Goal: Information Seeking & Learning: Learn about a topic

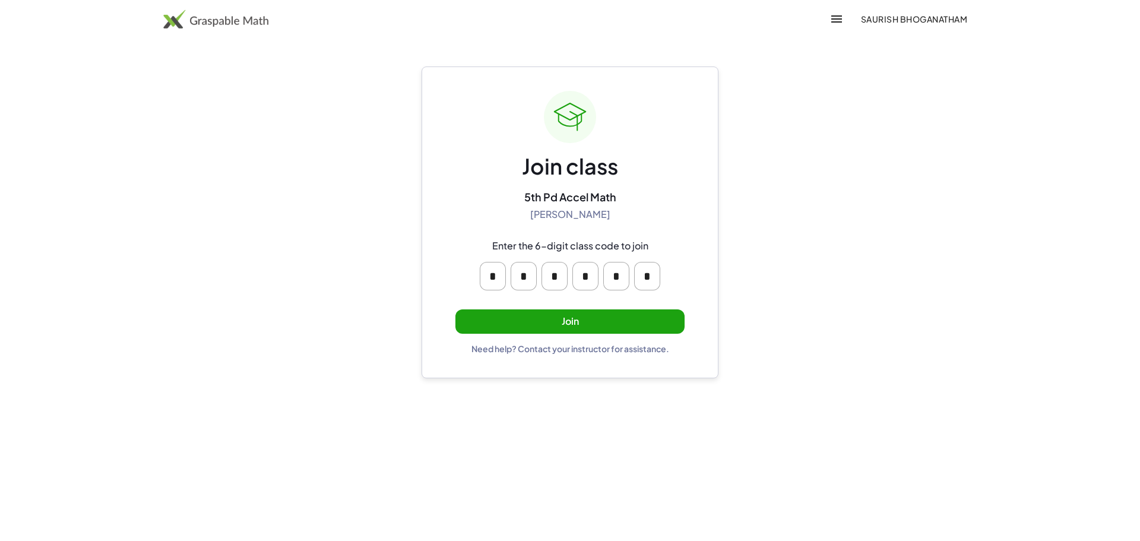
click at [610, 320] on button "Join" at bounding box center [569, 321] width 229 height 24
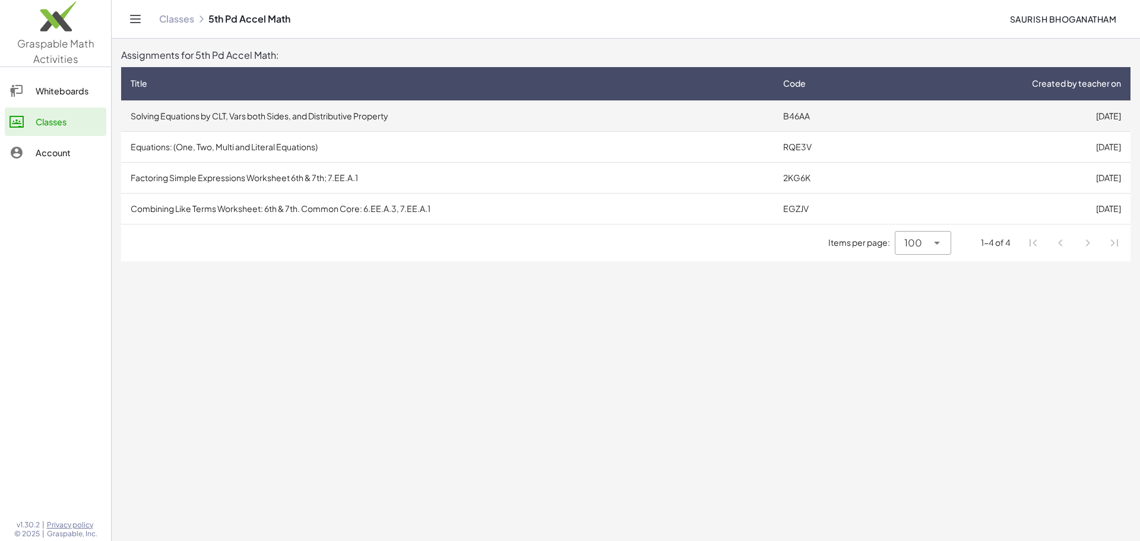
click at [588, 113] on td "Solving Equations by CLT, Vars both Sides, and Distributive Property" at bounding box center [447, 115] width 653 height 31
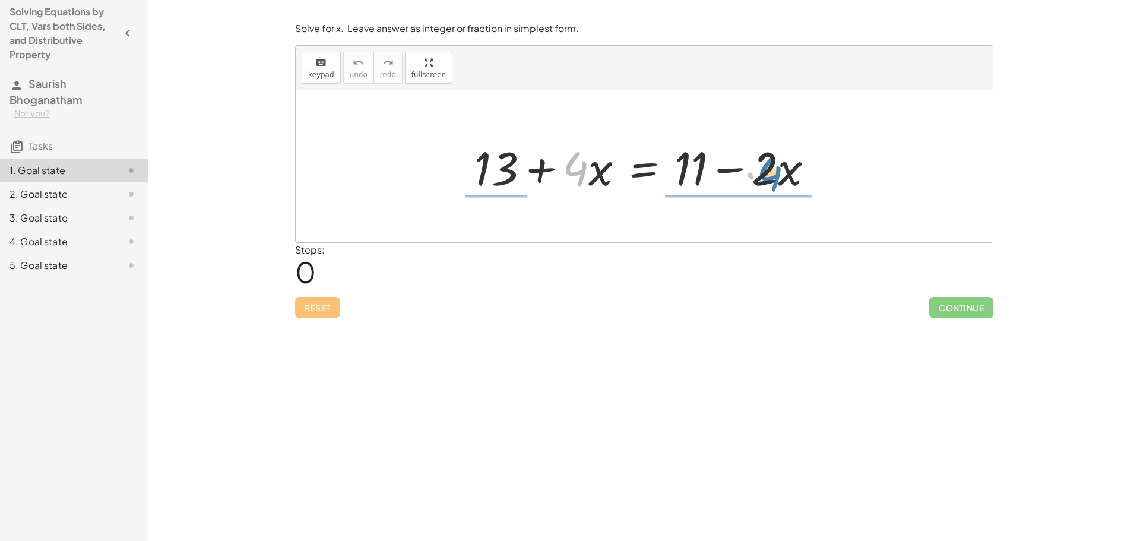
drag, startPoint x: 588, startPoint y: 166, endPoint x: 784, endPoint y: 170, distance: 196.0
click at [783, 171] on div at bounding box center [648, 166] width 360 height 61
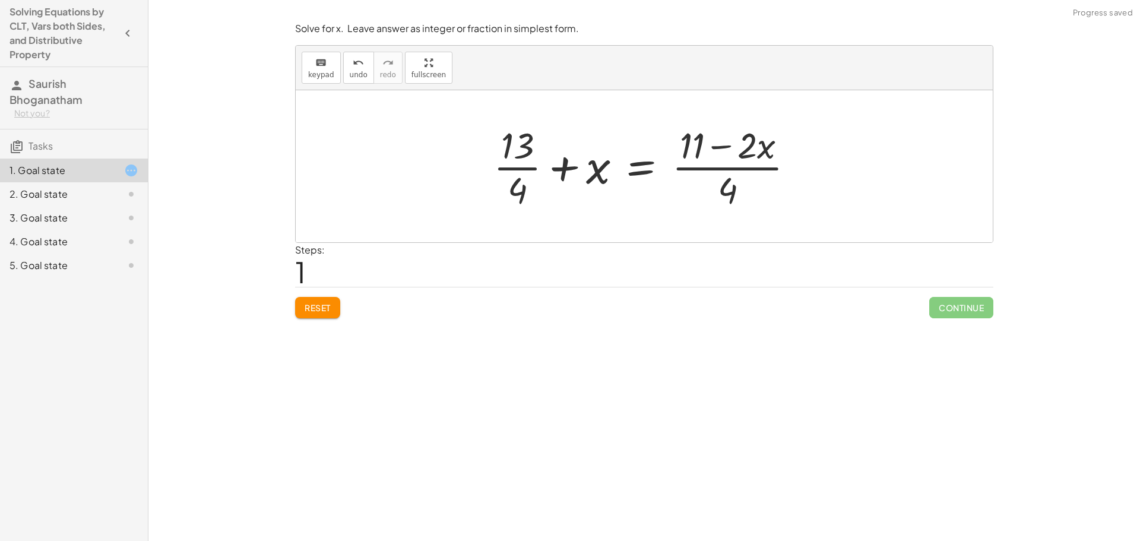
click at [334, 308] on button "Reset" at bounding box center [317, 307] width 45 height 21
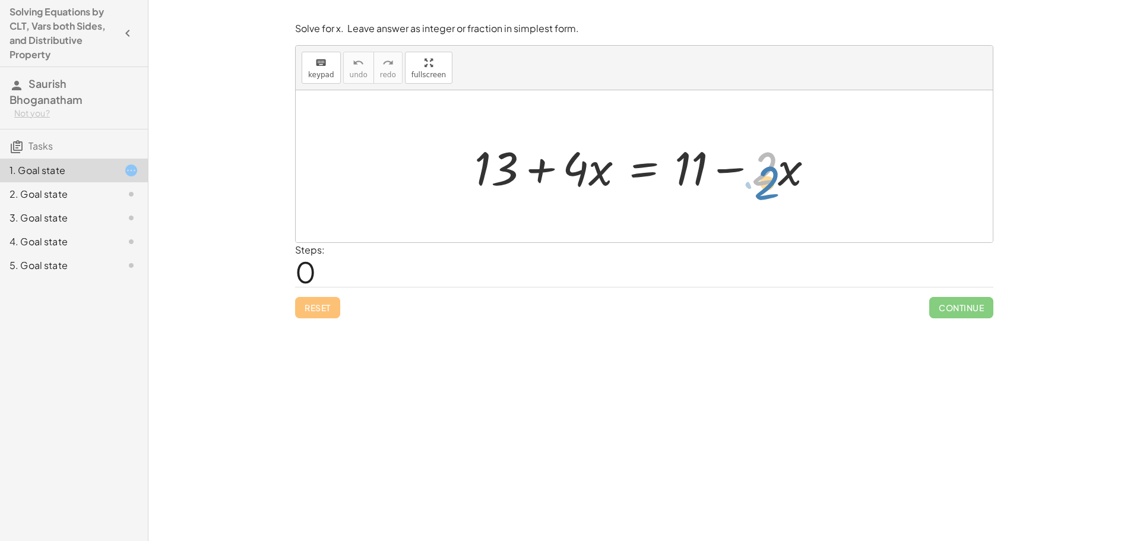
drag, startPoint x: 774, startPoint y: 157, endPoint x: 781, endPoint y: 166, distance: 11.9
click at [780, 168] on div at bounding box center [648, 166] width 360 height 61
click at [789, 170] on div at bounding box center [648, 166] width 360 height 61
drag, startPoint x: 575, startPoint y: 160, endPoint x: 612, endPoint y: 168, distance: 37.7
click at [312, 305] on span "Reset" at bounding box center [318, 307] width 26 height 11
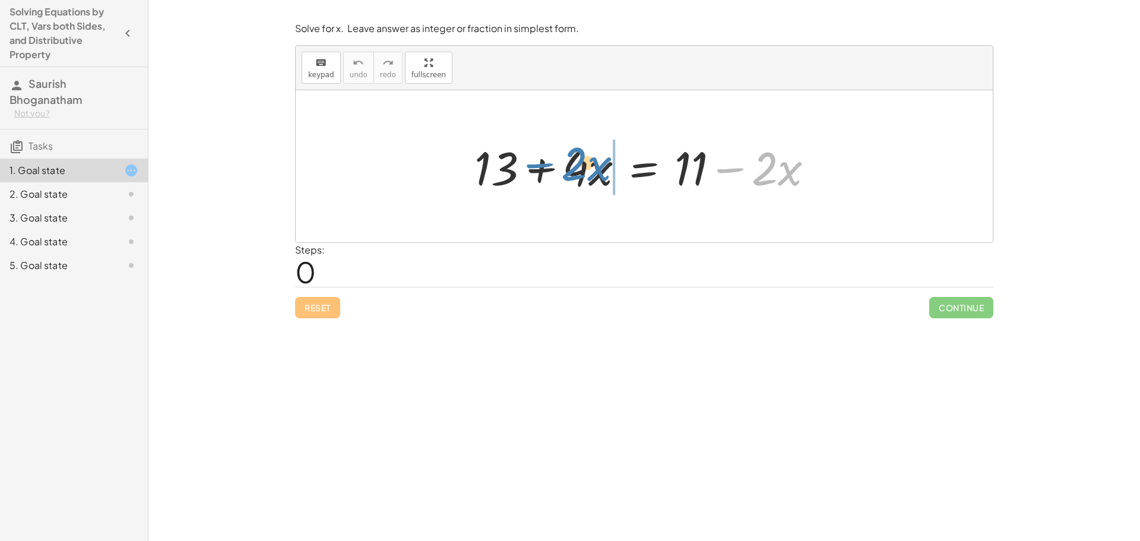
drag, startPoint x: 727, startPoint y: 170, endPoint x: 533, endPoint y: 165, distance: 193.6
click at [533, 165] on div at bounding box center [648, 166] width 360 height 61
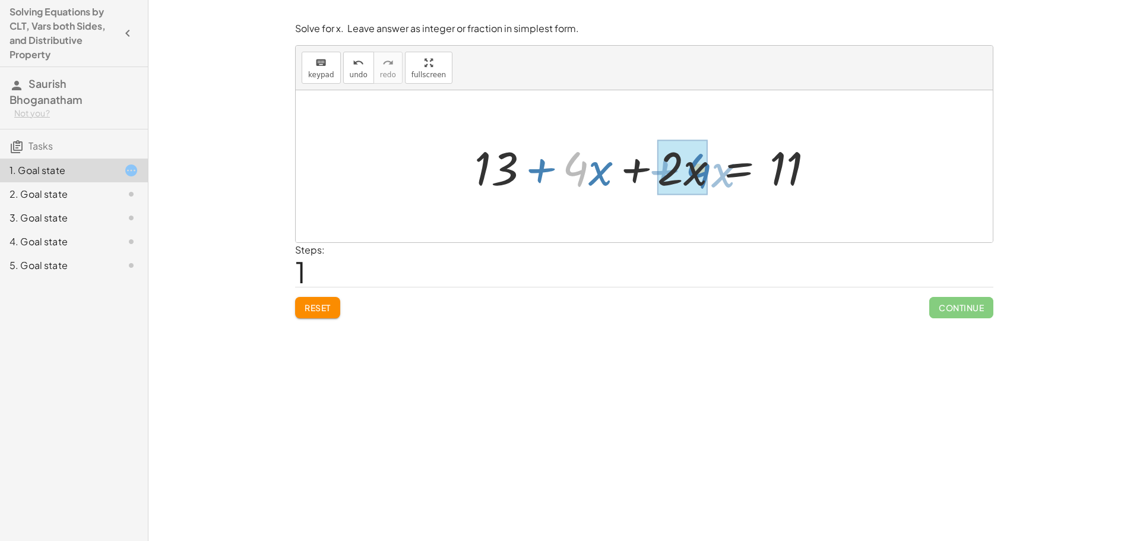
drag, startPoint x: 578, startPoint y: 171, endPoint x: 701, endPoint y: 173, distance: 122.9
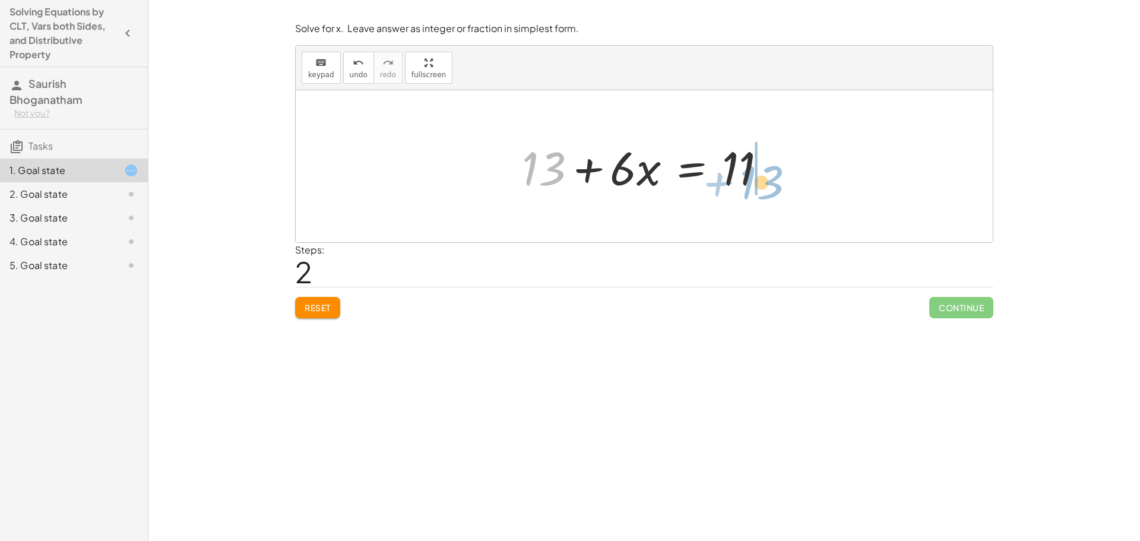
drag, startPoint x: 535, startPoint y: 167, endPoint x: 750, endPoint y: 181, distance: 215.4
click at [750, 181] on div at bounding box center [649, 166] width 266 height 61
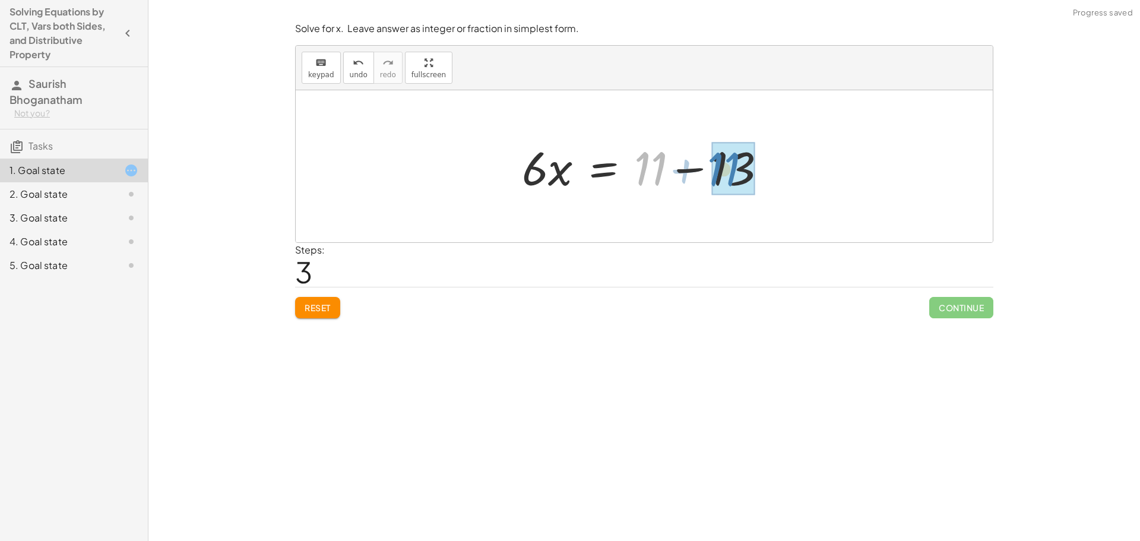
drag, startPoint x: 642, startPoint y: 167, endPoint x: 716, endPoint y: 168, distance: 74.2
drag, startPoint x: 702, startPoint y: 170, endPoint x: 717, endPoint y: 170, distance: 14.9
click at [723, 170] on div at bounding box center [648, 166] width 193 height 61
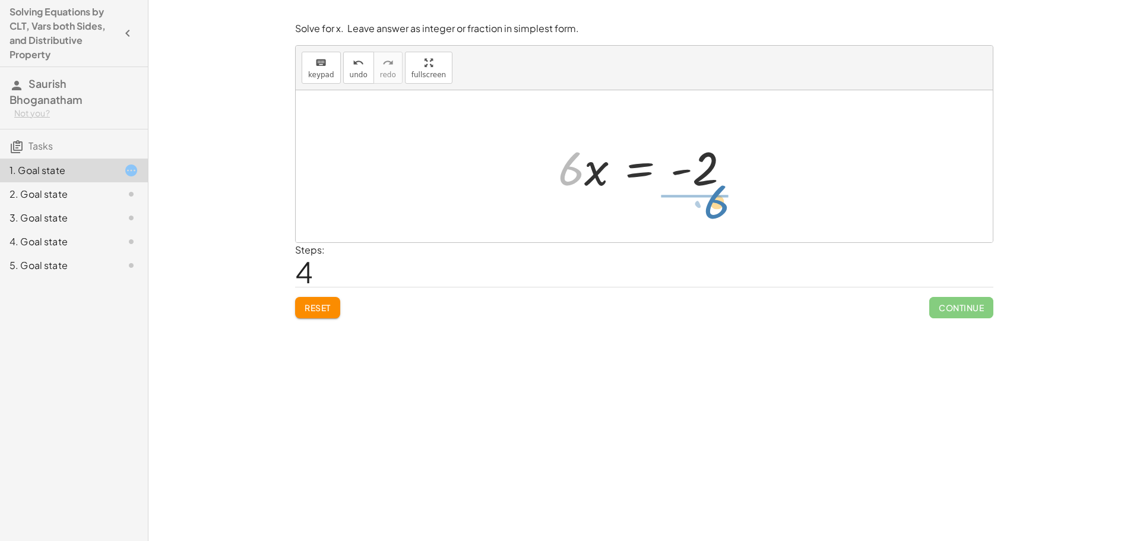
drag, startPoint x: 571, startPoint y: 177, endPoint x: 717, endPoint y: 210, distance: 149.8
click at [717, 210] on div "+ 13 + · 4 · x = + 11 − · 2 · x + 13 + · 4 · x + · 2 · x = 11 + 13 + · 6 · x = …" at bounding box center [644, 166] width 697 height 152
drag, startPoint x: 691, startPoint y: 145, endPoint x: 686, endPoint y: 205, distance: 60.2
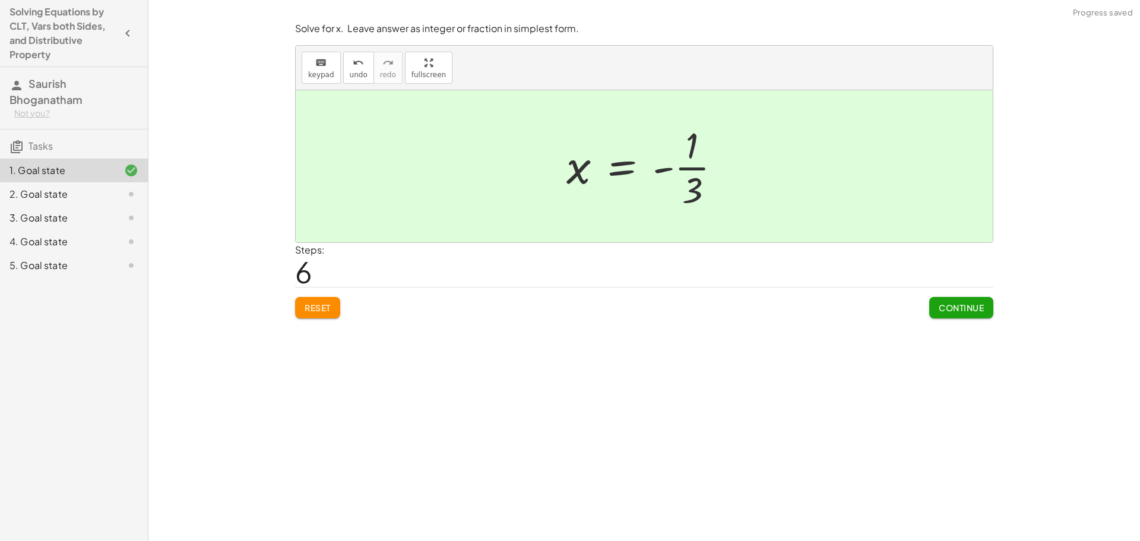
click at [971, 312] on span "Continue" at bounding box center [961, 307] width 45 height 11
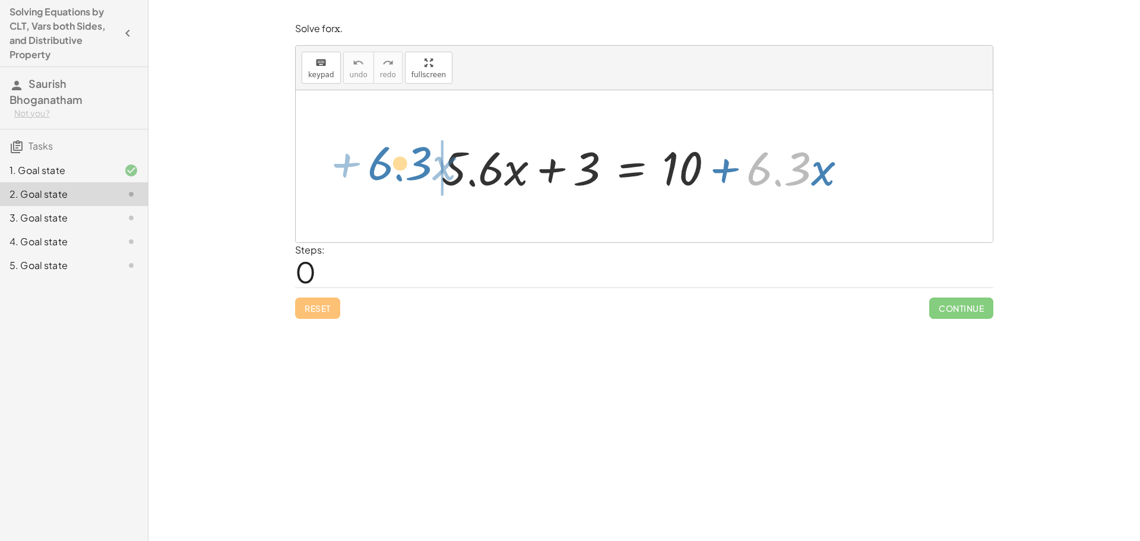
drag, startPoint x: 758, startPoint y: 180, endPoint x: 379, endPoint y: 175, distance: 378.9
click at [379, 175] on div "· 6.3 + · x + · 5.6 · x + 3 = + 10 + · 6.3 · x" at bounding box center [644, 166] width 697 height 152
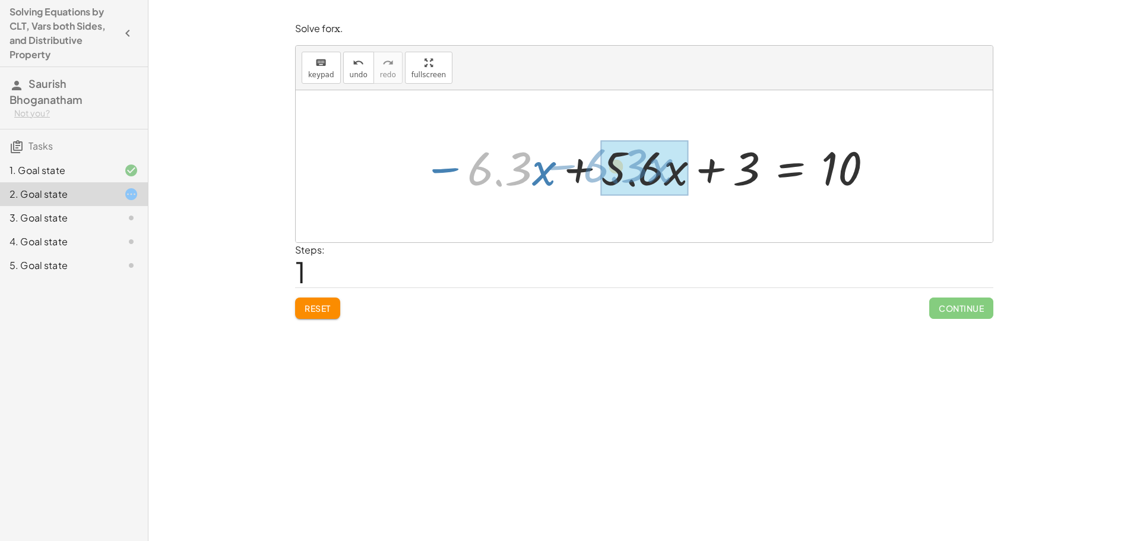
drag, startPoint x: 507, startPoint y: 179, endPoint x: 623, endPoint y: 176, distance: 116.4
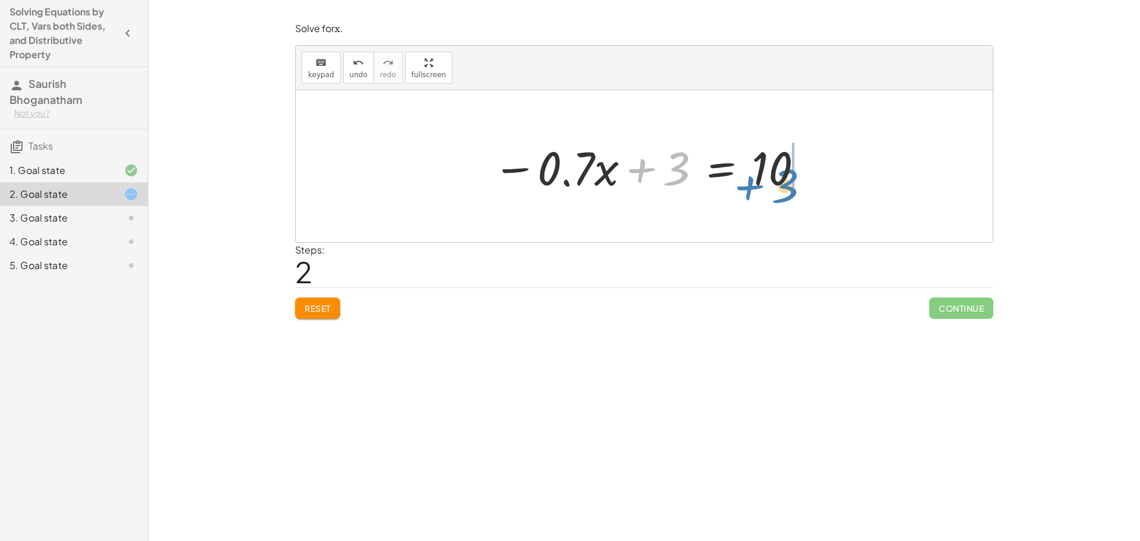
drag, startPoint x: 676, startPoint y: 173, endPoint x: 786, endPoint y: 190, distance: 111.8
click at [786, 190] on div at bounding box center [649, 166] width 324 height 61
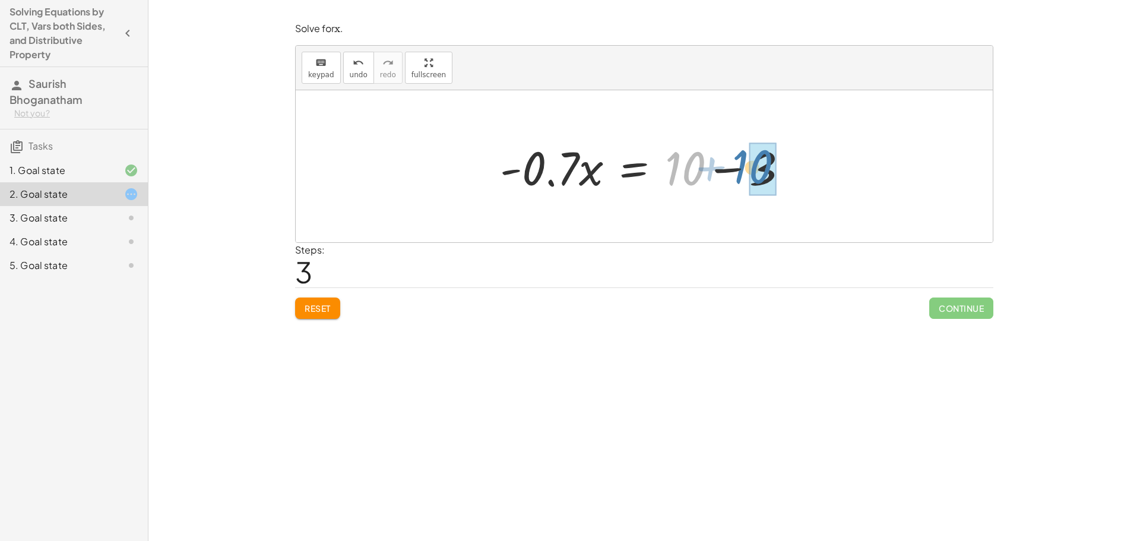
drag, startPoint x: 680, startPoint y: 173, endPoint x: 752, endPoint y: 172, distance: 72.5
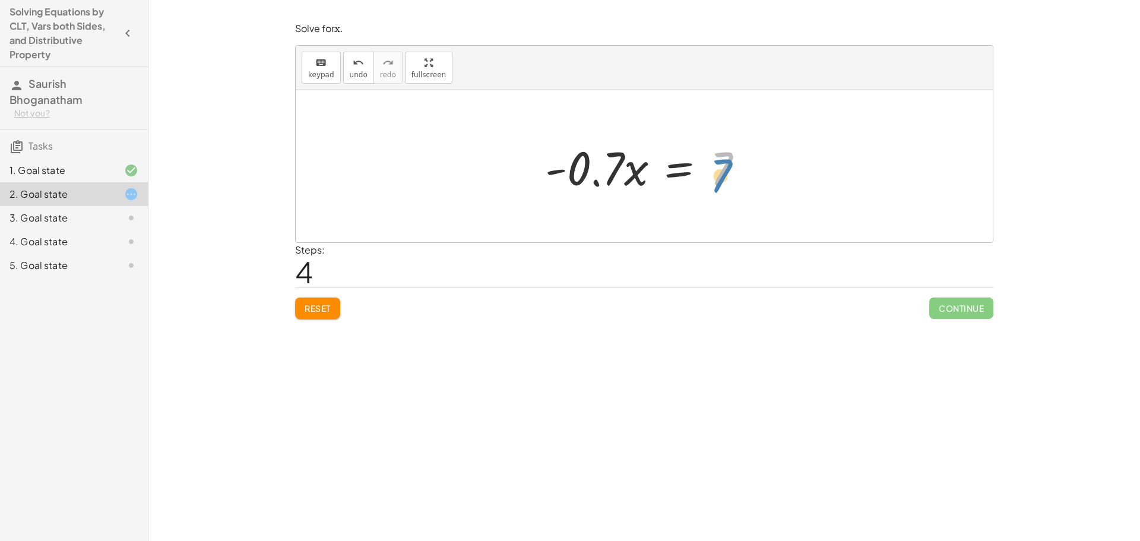
click at [723, 181] on div at bounding box center [648, 166] width 219 height 61
drag, startPoint x: 550, startPoint y: 173, endPoint x: 587, endPoint y: 173, distance: 37.4
click at [587, 173] on div at bounding box center [648, 166] width 247 height 61
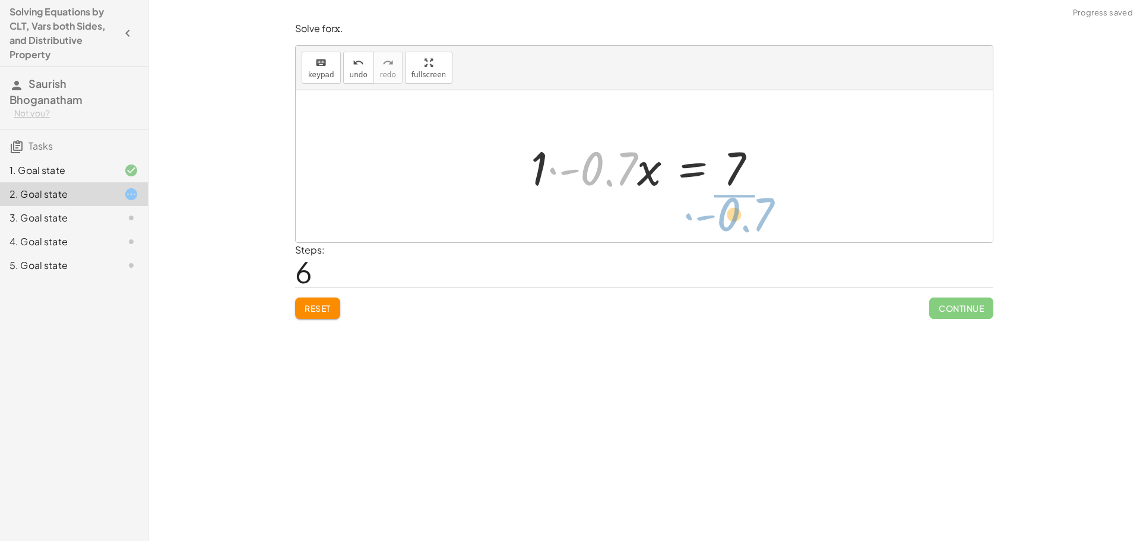
drag, startPoint x: 629, startPoint y: 190, endPoint x: 744, endPoint y: 215, distance: 117.3
click at [744, 215] on div "+ · 5.6 · x + 3 = + 10 + · 6.3 · x − · 6.3 · x + · 5.6 · x + 3 = 10 − · 0.7 · x…" at bounding box center [644, 166] width 697 height 152
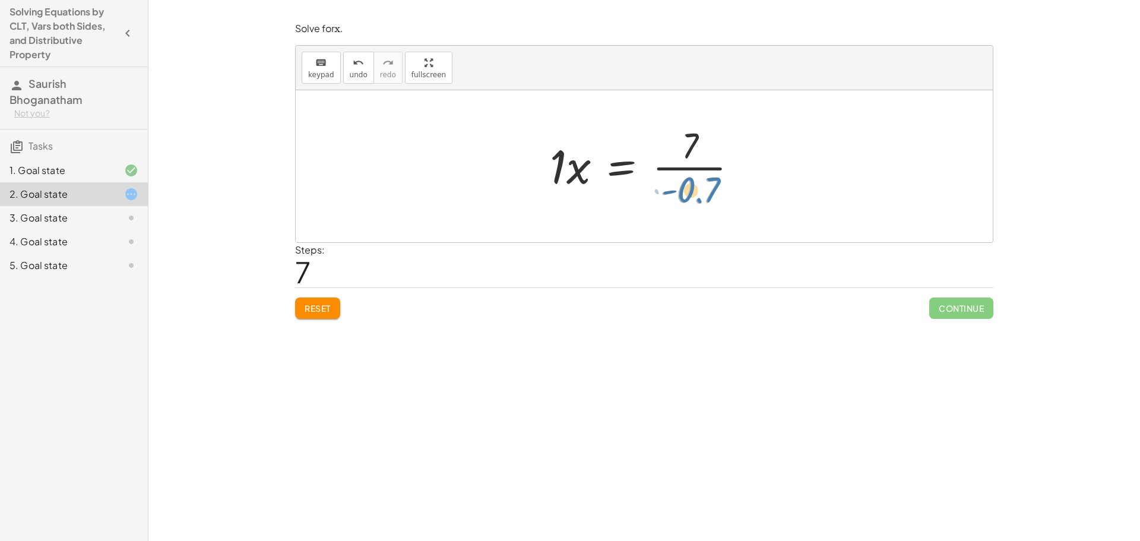
click at [692, 188] on div at bounding box center [649, 166] width 210 height 91
drag, startPoint x: 688, startPoint y: 143, endPoint x: 702, endPoint y: 185, distance: 43.7
drag, startPoint x: 688, startPoint y: 138, endPoint x: 699, endPoint y: 180, distance: 43.2
drag, startPoint x: 686, startPoint y: 141, endPoint x: 698, endPoint y: 190, distance: 50.6
drag, startPoint x: 559, startPoint y: 161, endPoint x: 729, endPoint y: 162, distance: 169.8
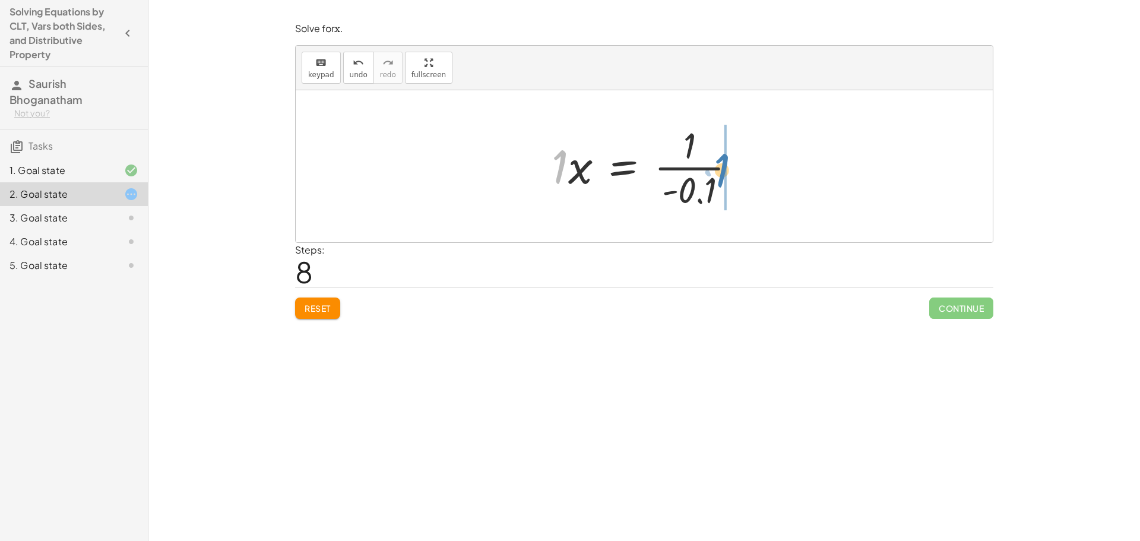
click at [729, 162] on div at bounding box center [648, 166] width 205 height 91
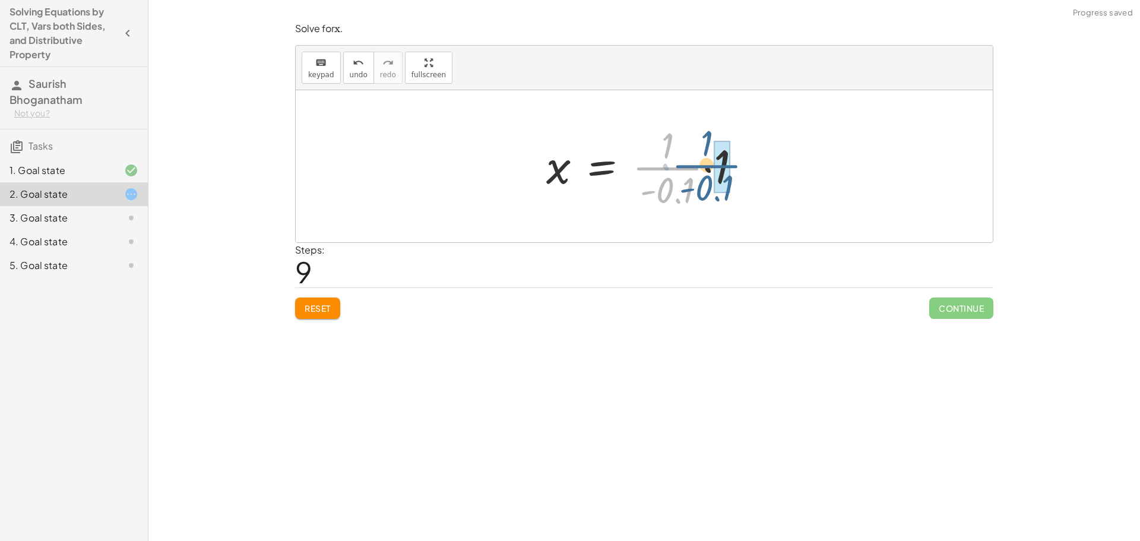
drag, startPoint x: 667, startPoint y: 166, endPoint x: 709, endPoint y: 163, distance: 41.7
click at [709, 163] on div at bounding box center [648, 166] width 217 height 91
click at [695, 203] on div at bounding box center [648, 166] width 189 height 91
drag, startPoint x: 691, startPoint y: 199, endPoint x: 695, endPoint y: 207, distance: 8.8
click at [695, 207] on div at bounding box center [648, 166] width 189 height 91
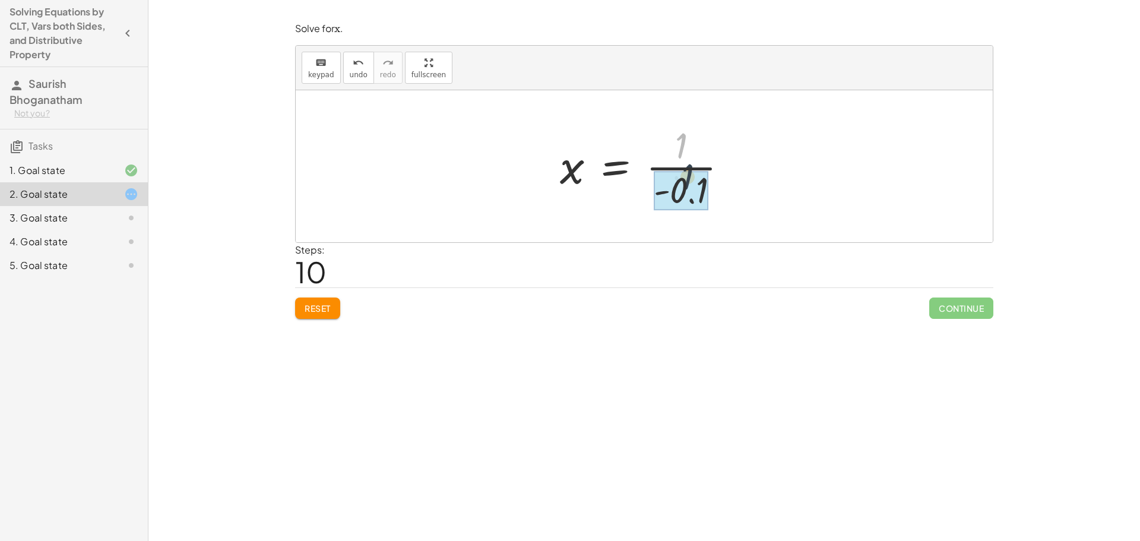
drag, startPoint x: 682, startPoint y: 143, endPoint x: 692, endPoint y: 186, distance: 43.9
drag, startPoint x: 683, startPoint y: 187, endPoint x: 679, endPoint y: 132, distance: 55.4
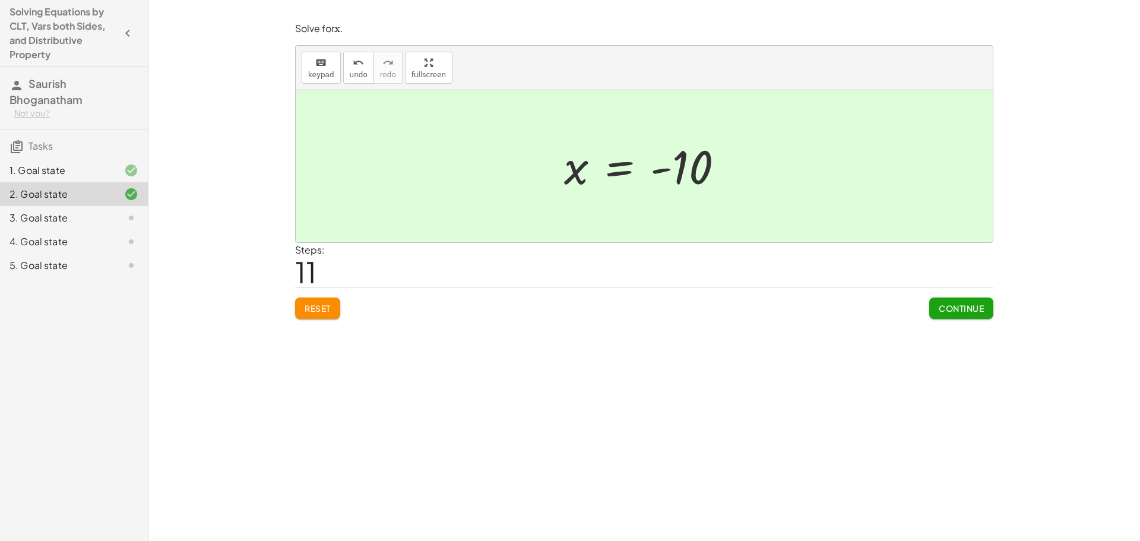
click at [946, 309] on span "Continue" at bounding box center [961, 308] width 45 height 11
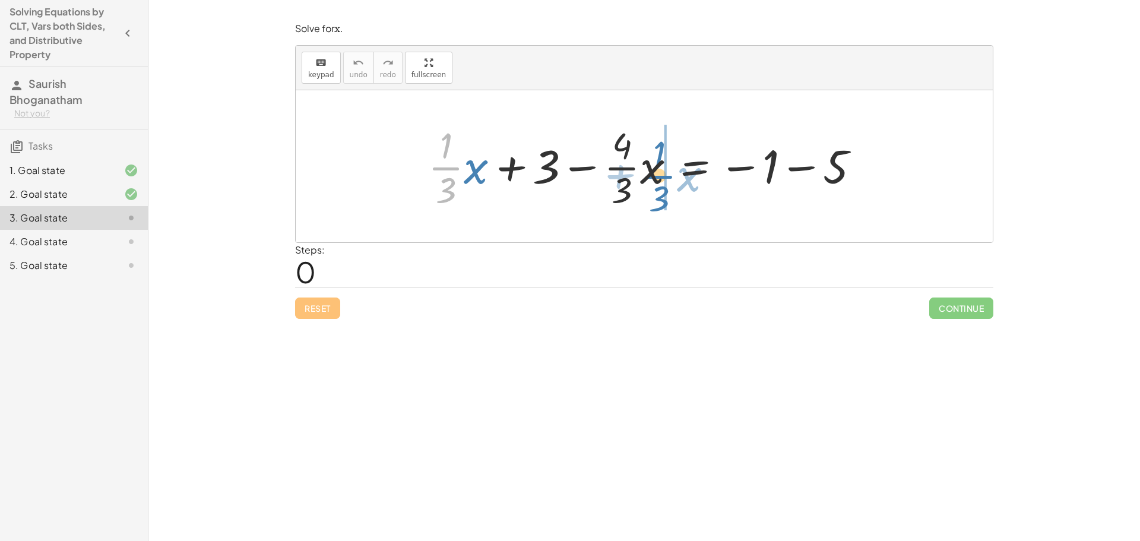
drag, startPoint x: 438, startPoint y: 166, endPoint x: 651, endPoint y: 174, distance: 213.3
click at [651, 174] on div at bounding box center [648, 166] width 453 height 91
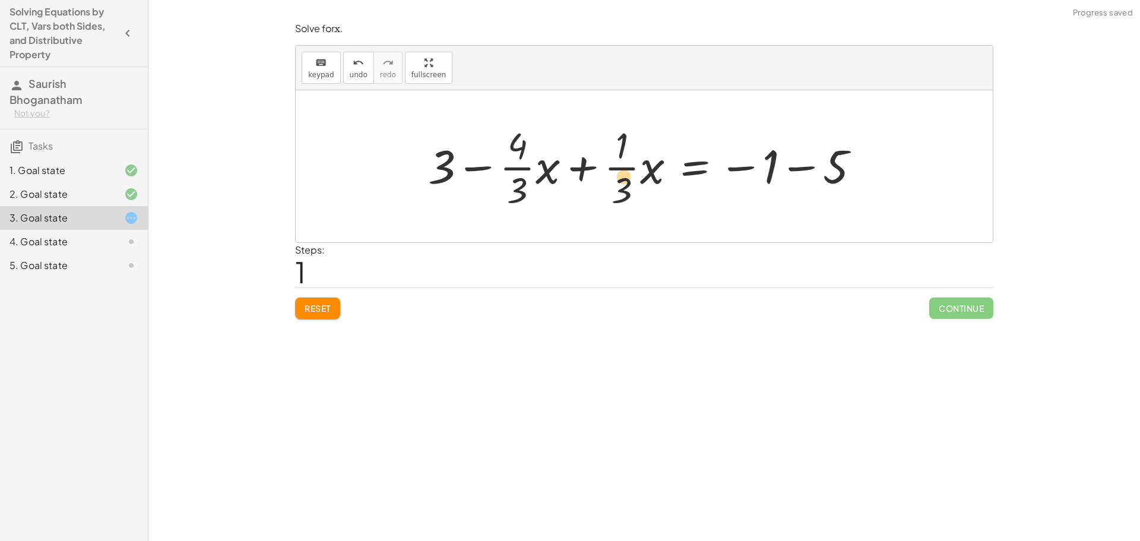
drag, startPoint x: 511, startPoint y: 178, endPoint x: 577, endPoint y: 172, distance: 66.1
click at [580, 175] on div at bounding box center [648, 166] width 453 height 91
click at [318, 306] on span "Reset" at bounding box center [318, 308] width 26 height 11
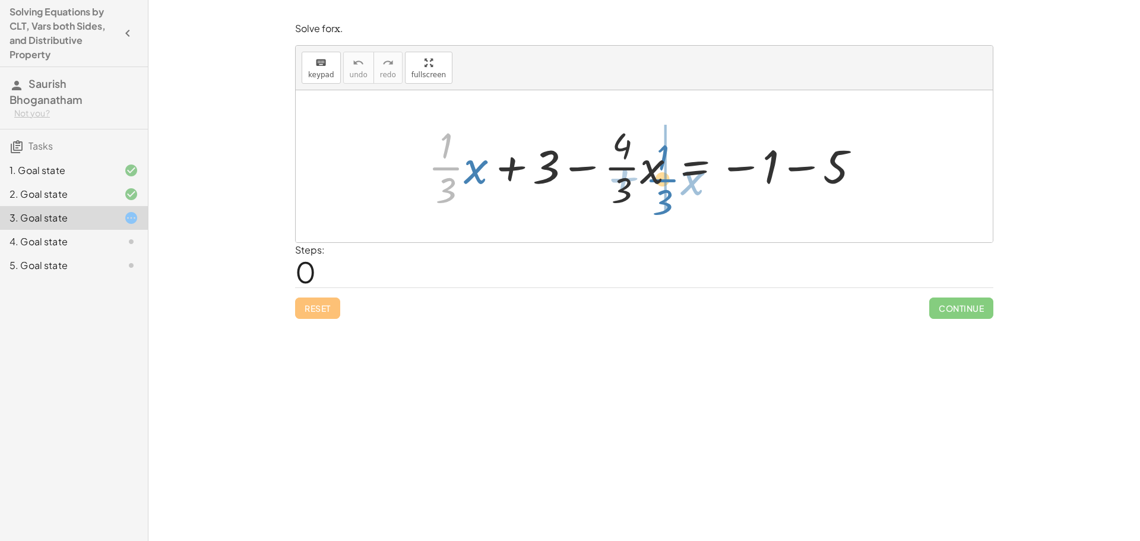
drag, startPoint x: 435, startPoint y: 170, endPoint x: 652, endPoint y: 182, distance: 217.0
click at [652, 182] on div at bounding box center [648, 166] width 453 height 91
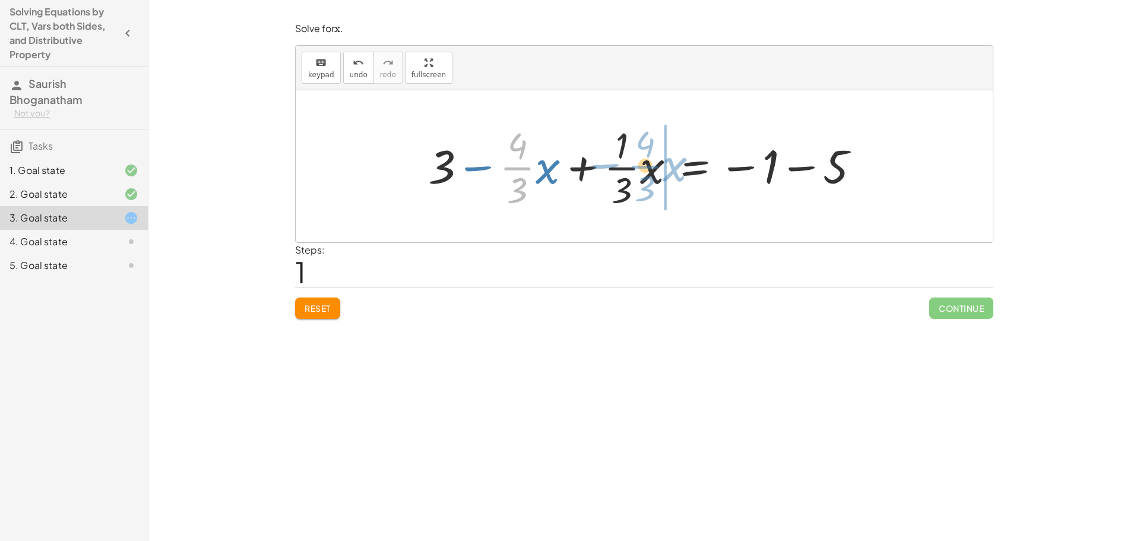
drag, startPoint x: 509, startPoint y: 162, endPoint x: 635, endPoint y: 160, distance: 126.5
click at [635, 160] on div at bounding box center [648, 166] width 453 height 91
drag, startPoint x: 514, startPoint y: 168, endPoint x: 513, endPoint y: 158, distance: 10.2
click at [513, 158] on div at bounding box center [648, 166] width 453 height 91
drag, startPoint x: 515, startPoint y: 170, endPoint x: 522, endPoint y: 170, distance: 7.1
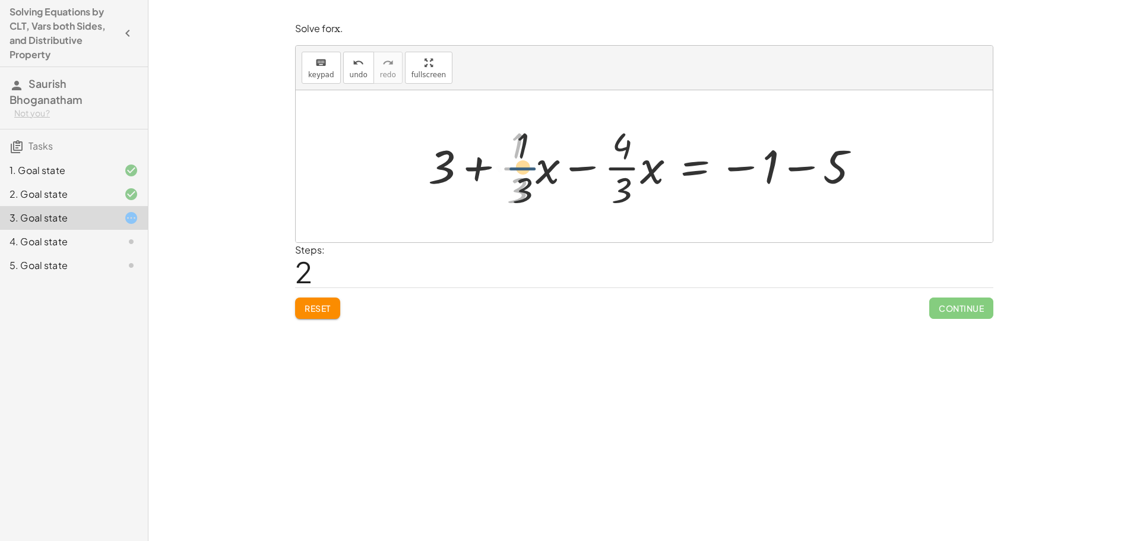
click at [522, 170] on div at bounding box center [648, 166] width 453 height 91
drag, startPoint x: 517, startPoint y: 192, endPoint x: 702, endPoint y: 168, distance: 186.8
click at [701, 169] on div at bounding box center [648, 166] width 453 height 91
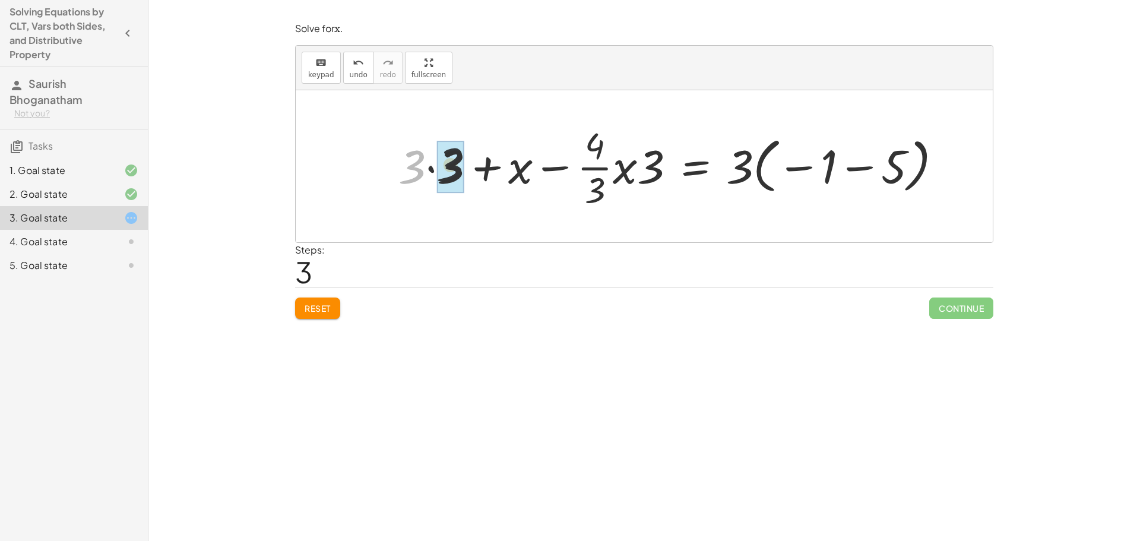
drag, startPoint x: 416, startPoint y: 171, endPoint x: 442, endPoint y: 169, distance: 26.2
drag, startPoint x: 651, startPoint y: 175, endPoint x: 599, endPoint y: 166, distance: 52.4
click at [599, 166] on div at bounding box center [696, 166] width 523 height 91
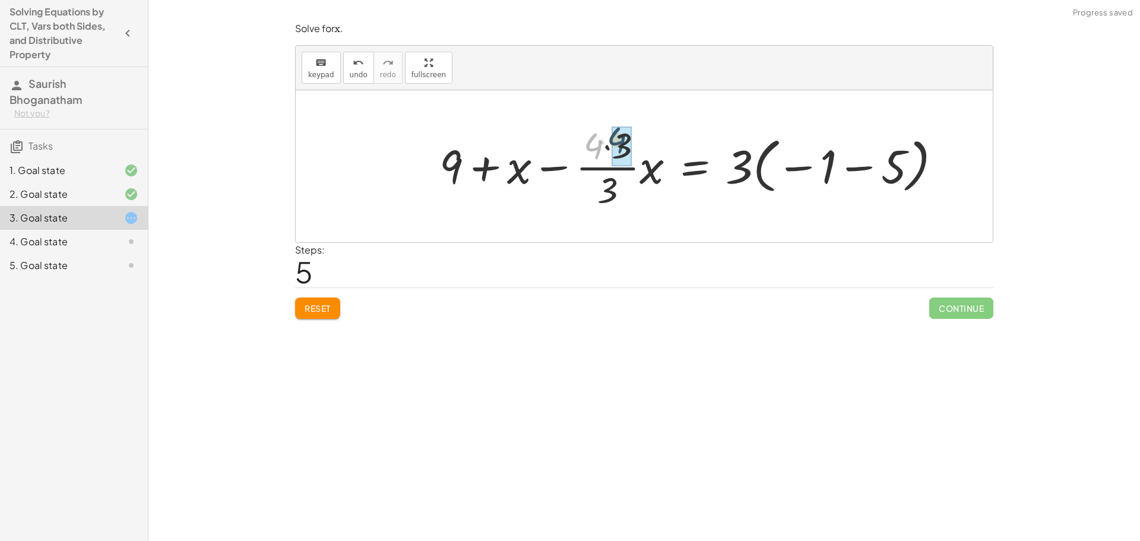
drag, startPoint x: 596, startPoint y: 154, endPoint x: 620, endPoint y: 148, distance: 24.5
drag, startPoint x: 619, startPoint y: 148, endPoint x: 622, endPoint y: 187, distance: 38.7
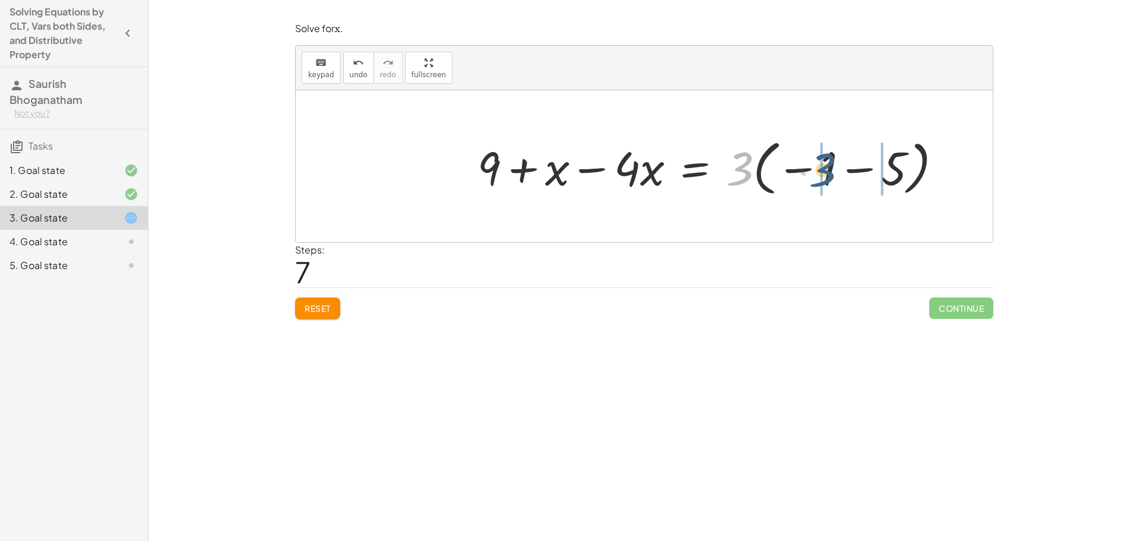
drag, startPoint x: 740, startPoint y: 176, endPoint x: 825, endPoint y: 178, distance: 85.5
click at [825, 178] on div at bounding box center [714, 167] width 486 height 66
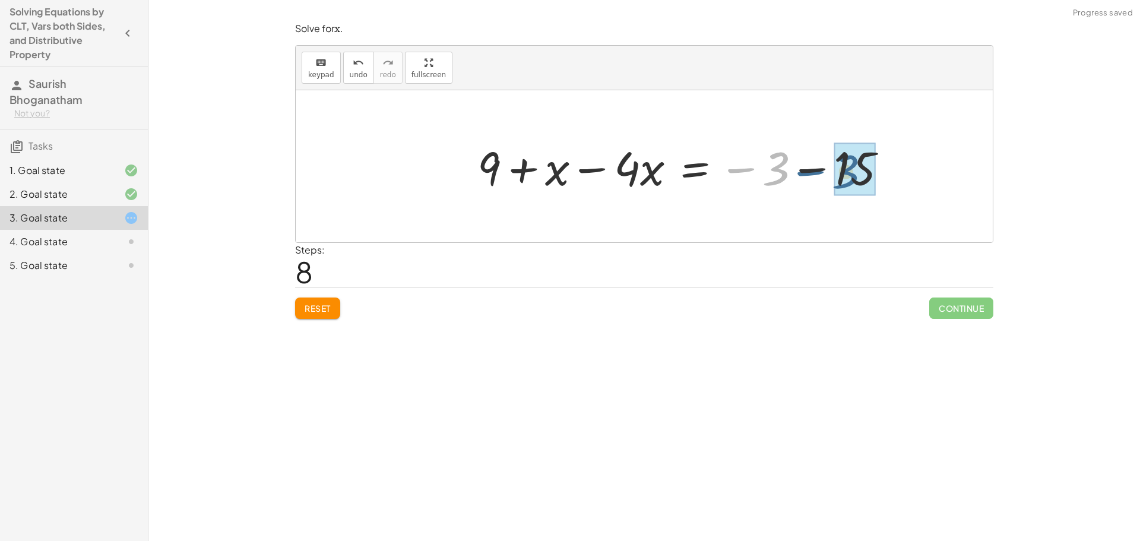
drag, startPoint x: 764, startPoint y: 175, endPoint x: 838, endPoint y: 177, distance: 74.3
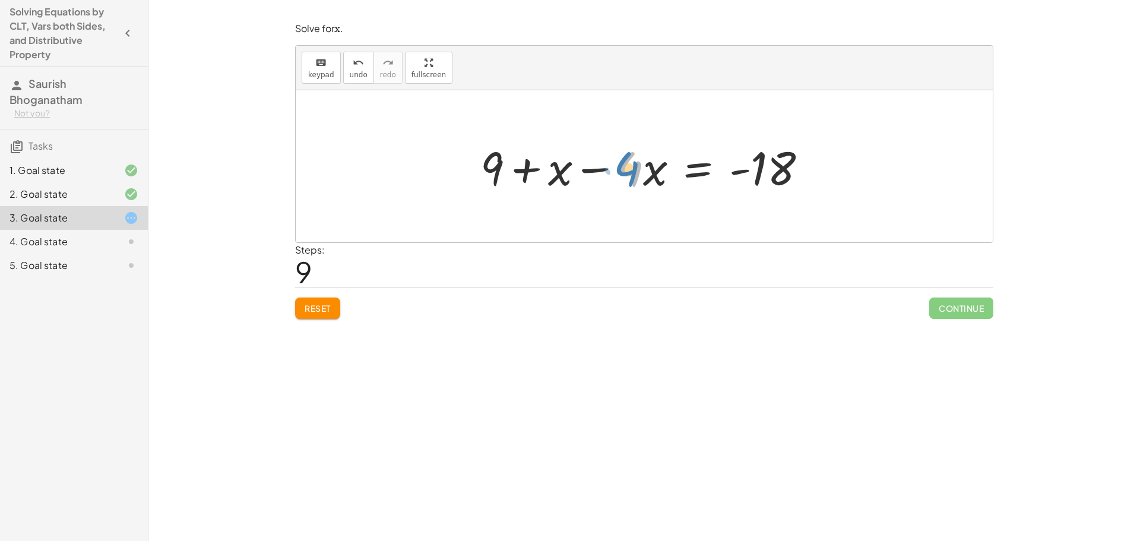
click at [629, 170] on div at bounding box center [648, 166] width 348 height 61
drag, startPoint x: 560, startPoint y: 178, endPoint x: 653, endPoint y: 175, distance: 92.7
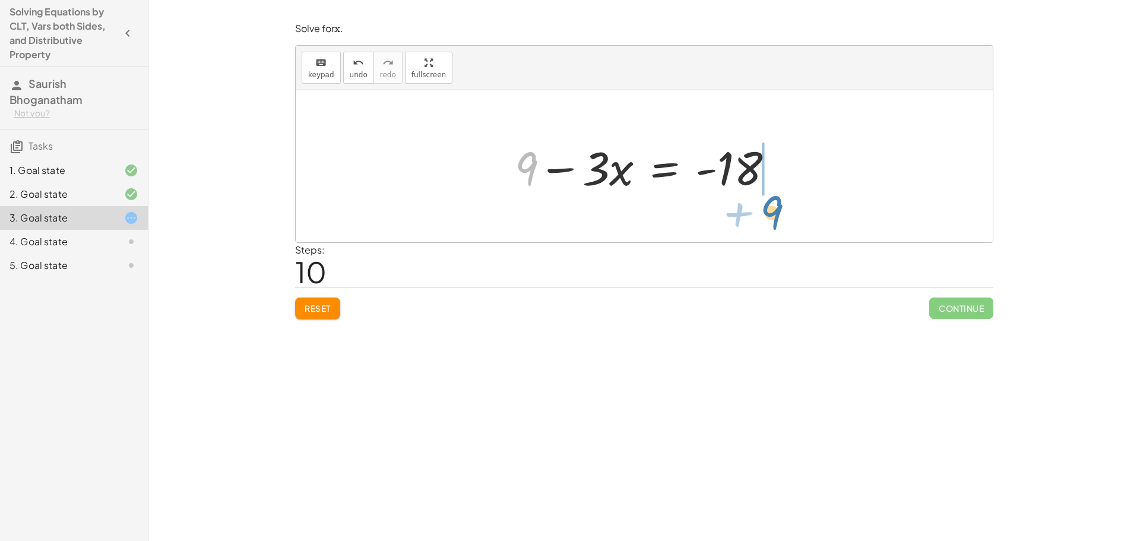
drag, startPoint x: 530, startPoint y: 167, endPoint x: 777, endPoint y: 208, distance: 249.9
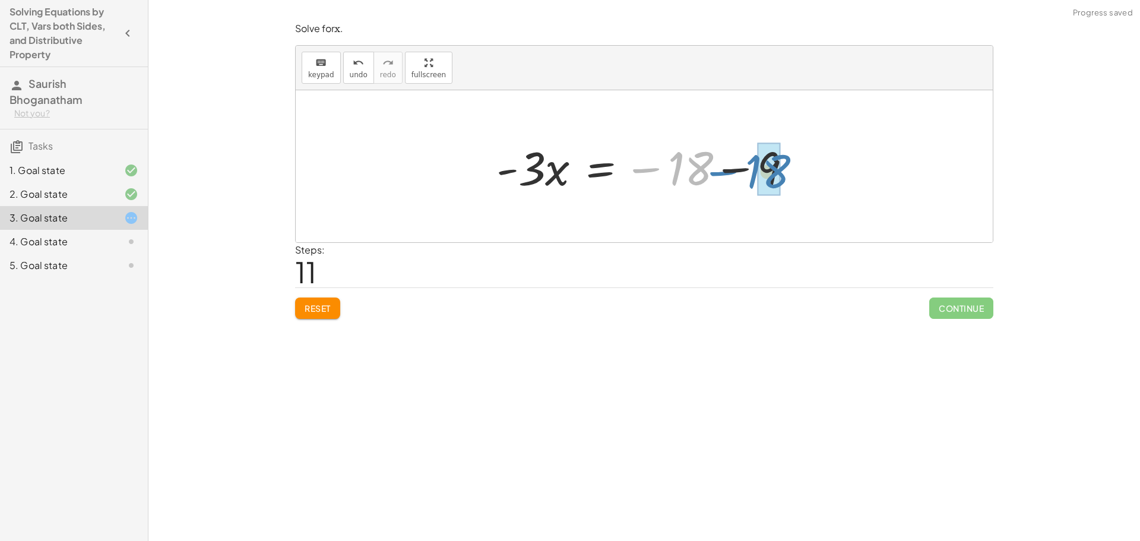
drag, startPoint x: 686, startPoint y: 170, endPoint x: 755, endPoint y: 172, distance: 68.9
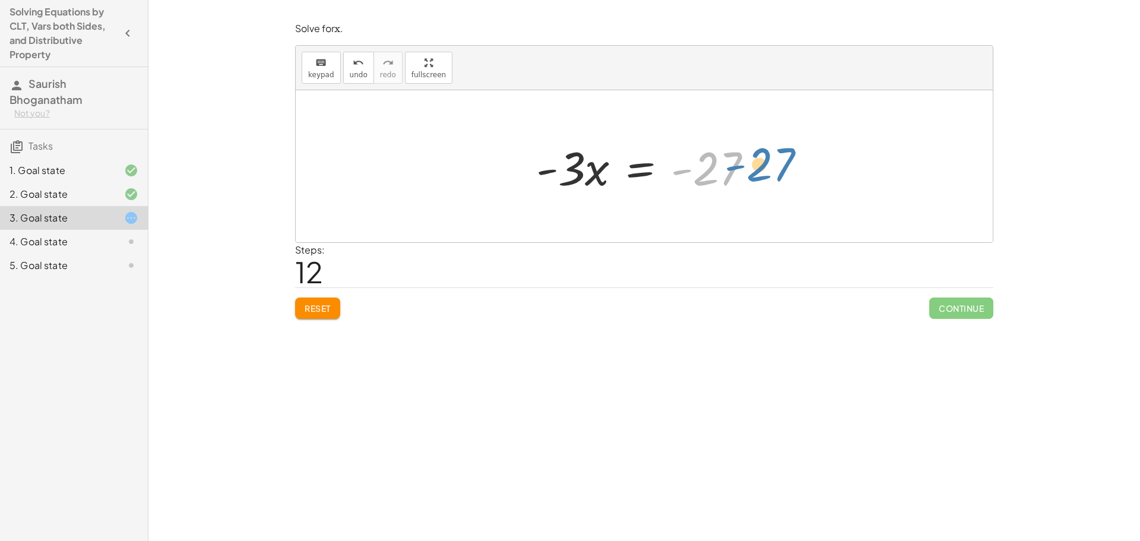
drag, startPoint x: 729, startPoint y: 176, endPoint x: 742, endPoint y: 180, distance: 13.1
click at [743, 179] on div at bounding box center [649, 166] width 238 height 61
drag, startPoint x: 569, startPoint y: 175, endPoint x: 715, endPoint y: 207, distance: 150.1
click at [714, 207] on div "+ · · 1 · 3 · x + 3 − · · 4 · 3 · x = − 1 − 5 + 3 − · · 4 · 3 · x + · · 1 · 3 ·…" at bounding box center [644, 166] width 697 height 152
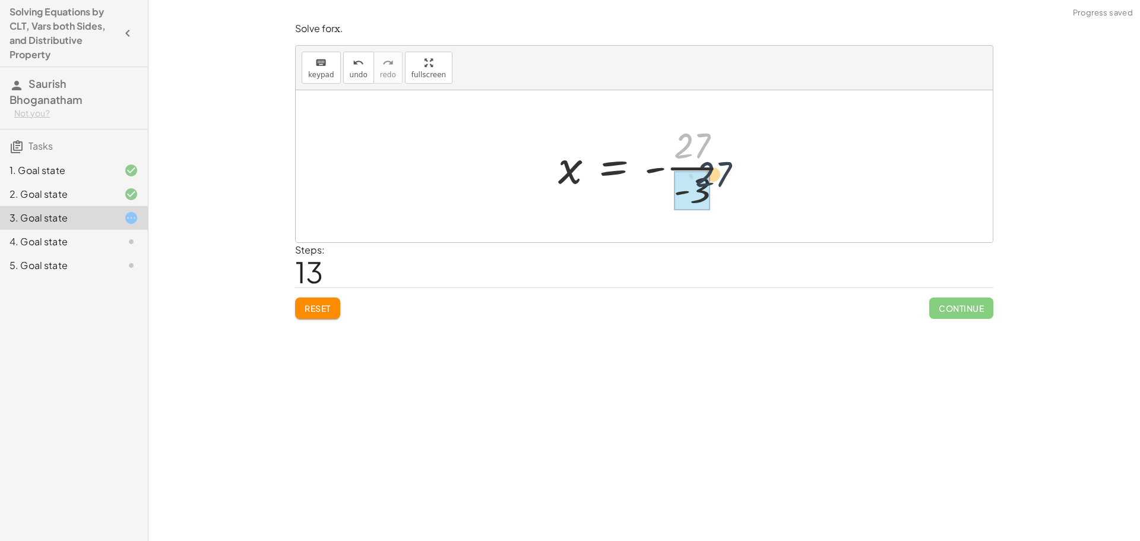
drag, startPoint x: 683, startPoint y: 145, endPoint x: 702, endPoint y: 184, distance: 43.6
drag, startPoint x: 692, startPoint y: 151, endPoint x: 693, endPoint y: 189, distance: 37.4
drag, startPoint x: 660, startPoint y: 173, endPoint x: 682, endPoint y: 176, distance: 22.7
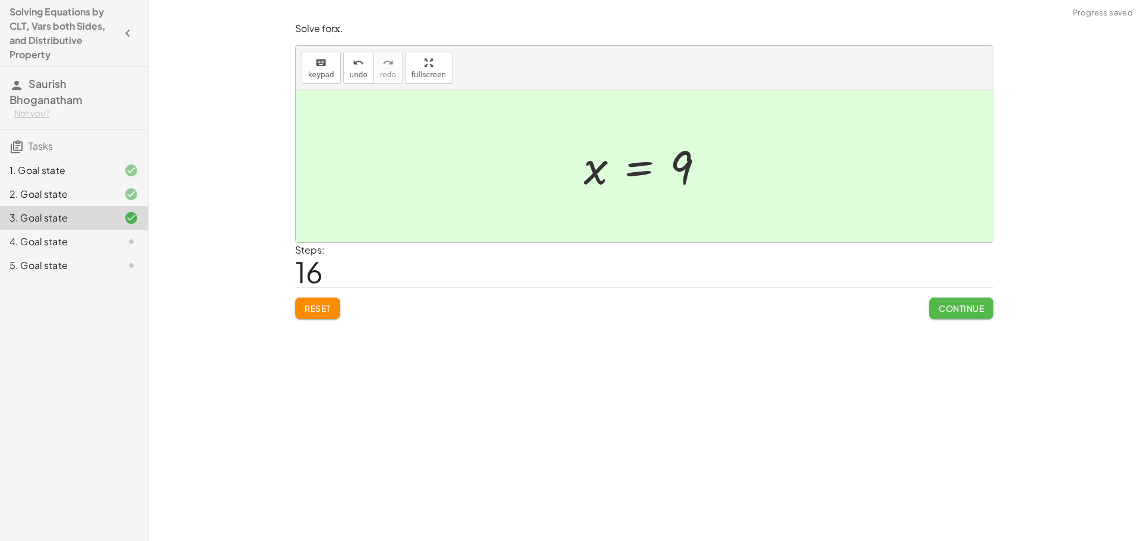
click at [967, 305] on span "Continue" at bounding box center [961, 308] width 45 height 11
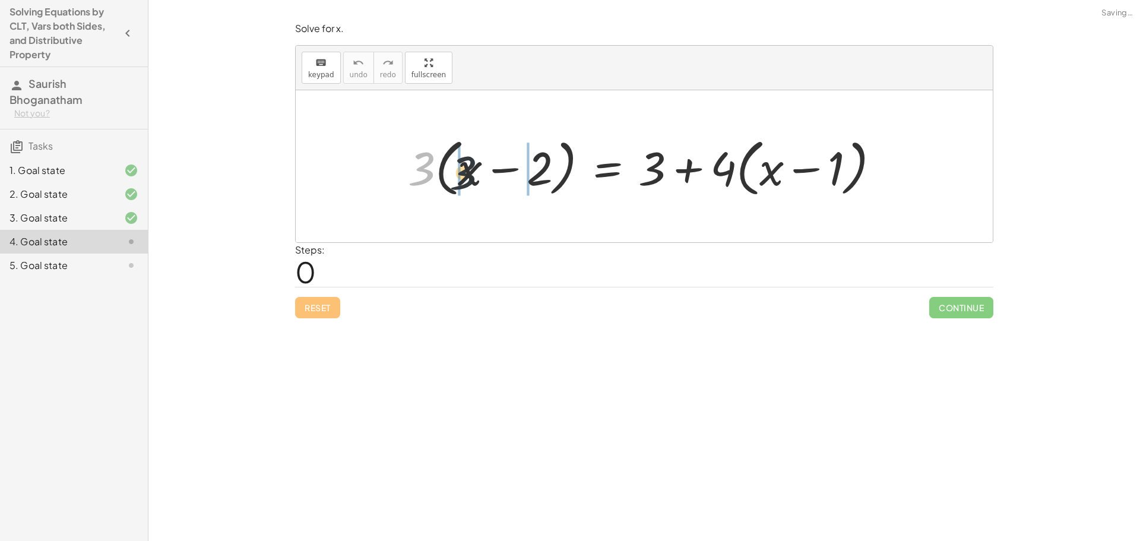
drag, startPoint x: 420, startPoint y: 169, endPoint x: 467, endPoint y: 173, distance: 47.7
click at [467, 173] on div at bounding box center [648, 166] width 493 height 68
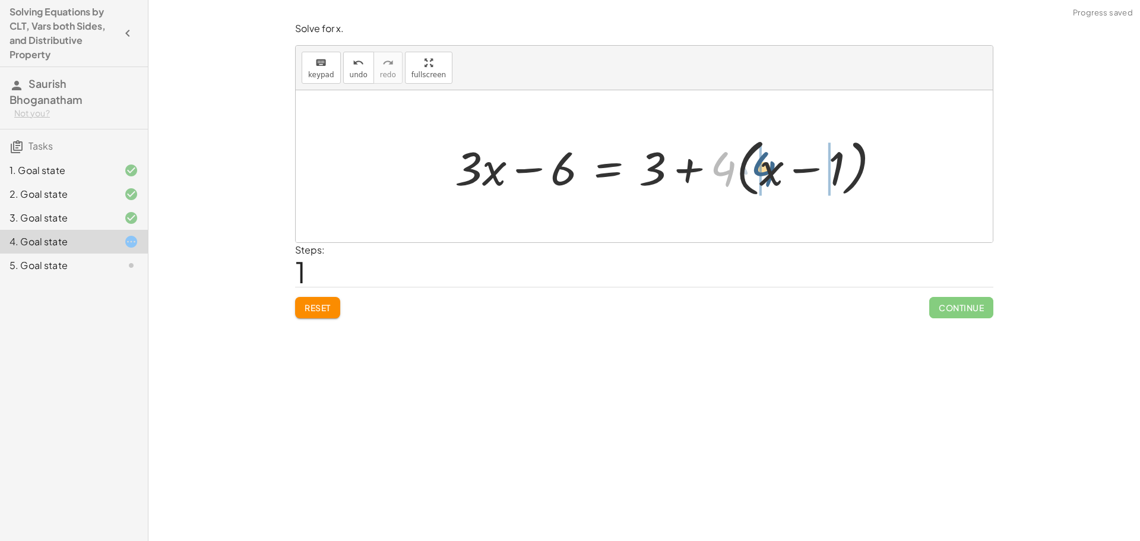
drag, startPoint x: 728, startPoint y: 174, endPoint x: 770, endPoint y: 174, distance: 41.6
click at [770, 174] on div at bounding box center [672, 166] width 447 height 68
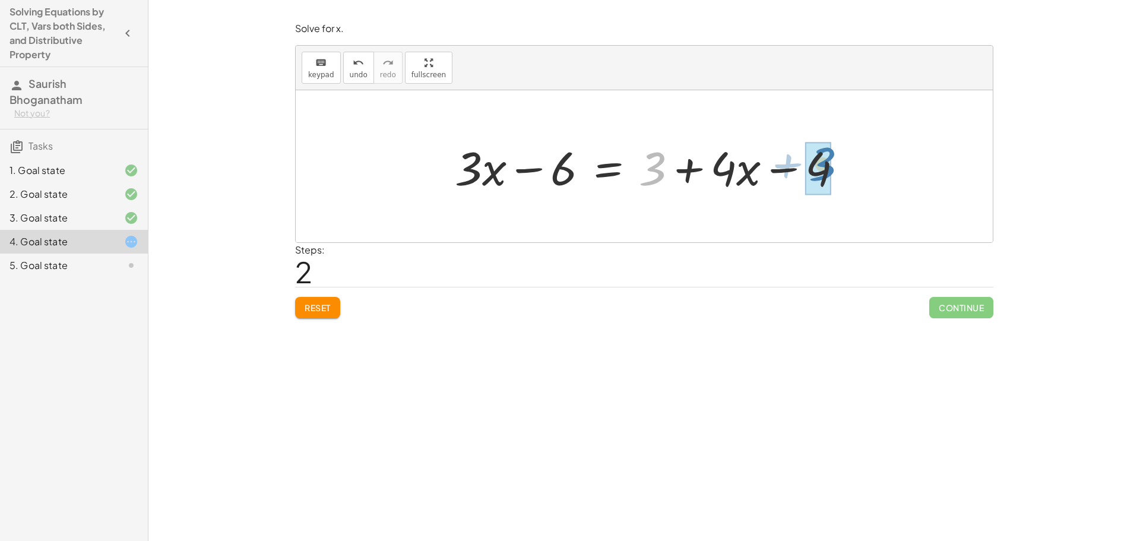
drag, startPoint x: 650, startPoint y: 171, endPoint x: 821, endPoint y: 167, distance: 170.5
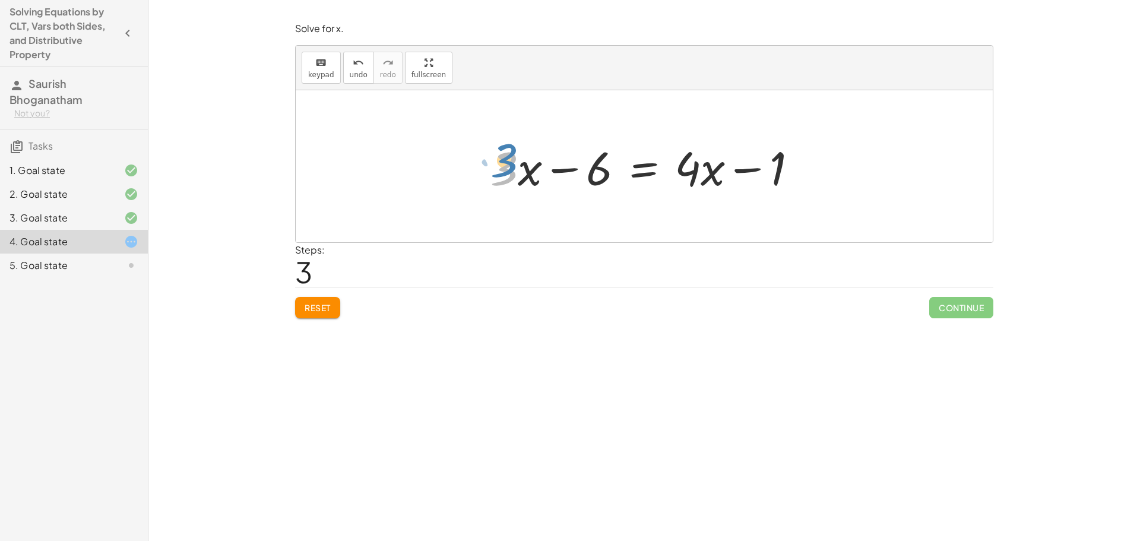
click at [508, 164] on div at bounding box center [649, 166] width 328 height 61
click at [709, 181] on div at bounding box center [649, 166] width 328 height 61
click at [531, 178] on div at bounding box center [649, 166] width 328 height 61
drag, startPoint x: 504, startPoint y: 167, endPoint x: 827, endPoint y: 166, distance: 323.0
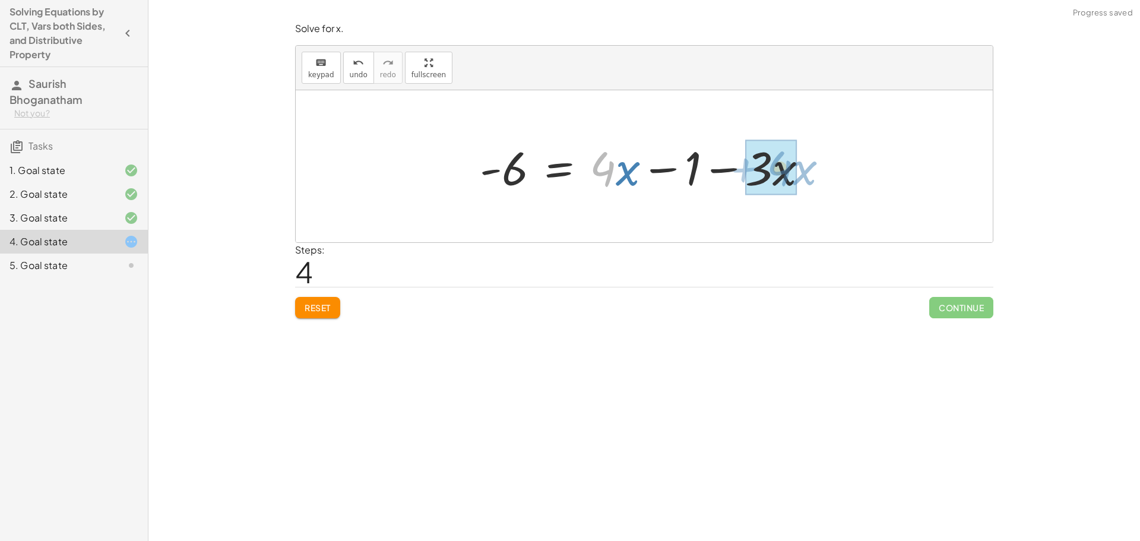
drag, startPoint x: 616, startPoint y: 177, endPoint x: 793, endPoint y: 176, distance: 176.9
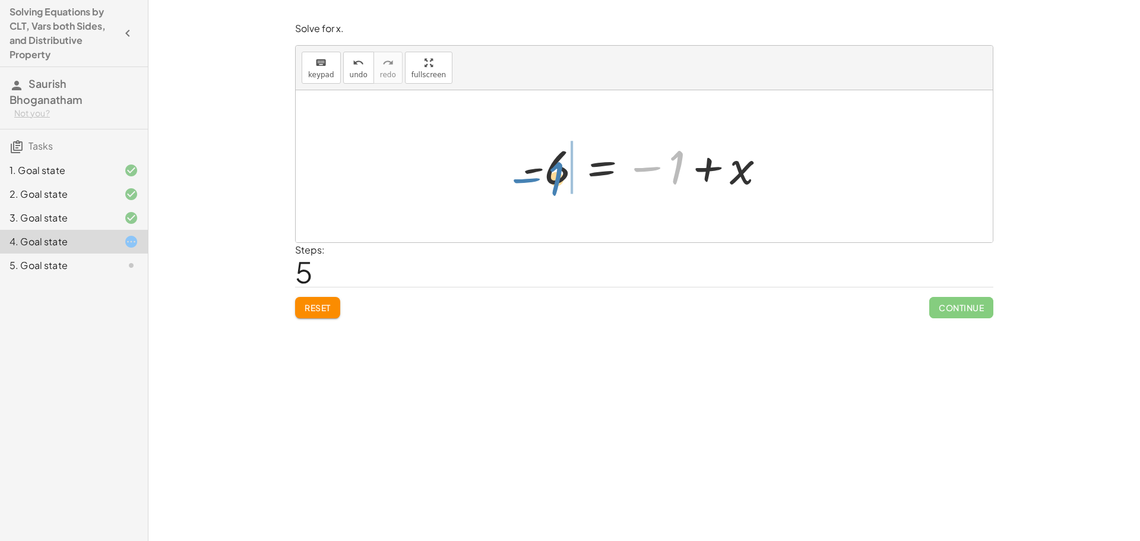
drag, startPoint x: 662, startPoint y: 163, endPoint x: 542, endPoint y: 175, distance: 121.1
click at [542, 175] on div at bounding box center [649, 166] width 264 height 59
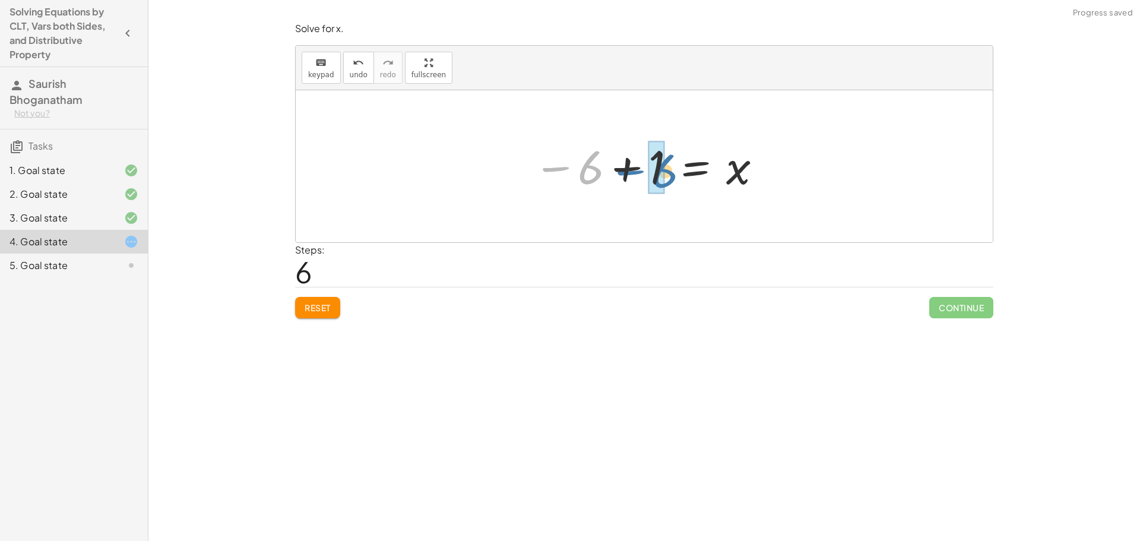
drag, startPoint x: 559, startPoint y: 169, endPoint x: 629, endPoint y: 172, distance: 70.7
click at [629, 172] on div at bounding box center [648, 166] width 242 height 59
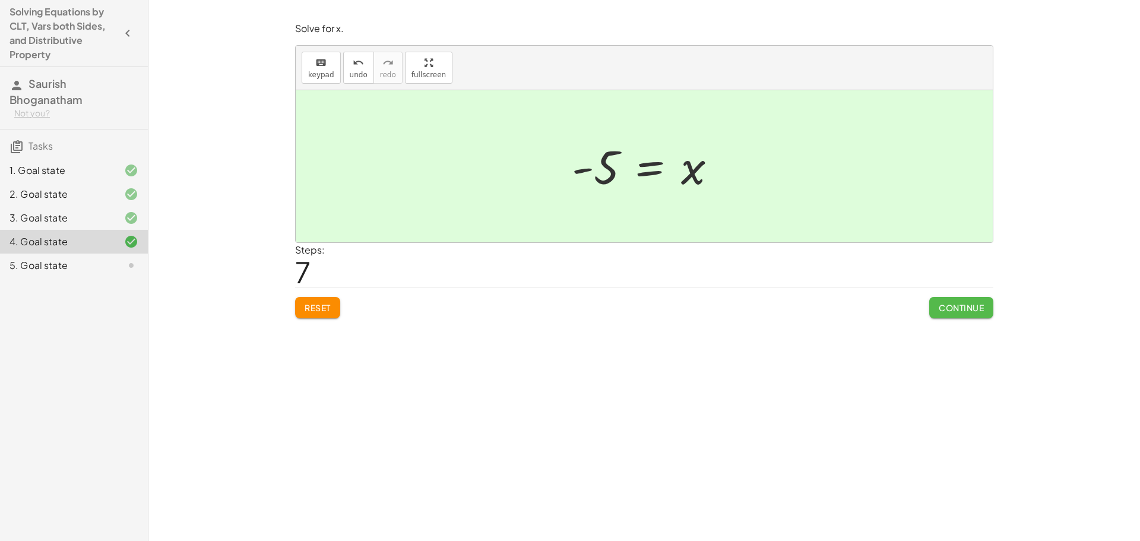
click at [977, 310] on span "Continue" at bounding box center [961, 307] width 45 height 11
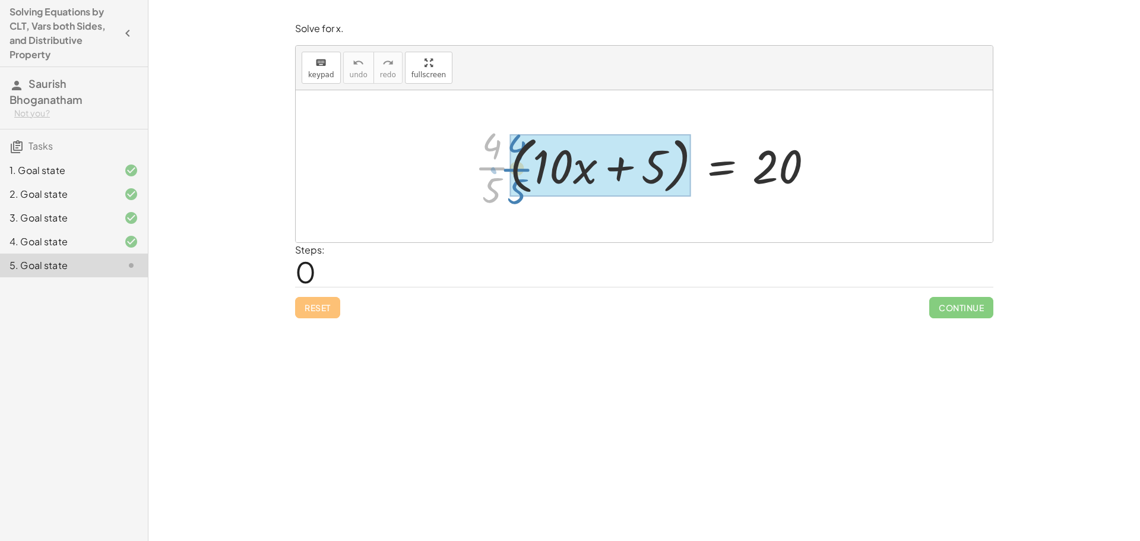
drag, startPoint x: 494, startPoint y: 172, endPoint x: 516, endPoint y: 173, distance: 22.0
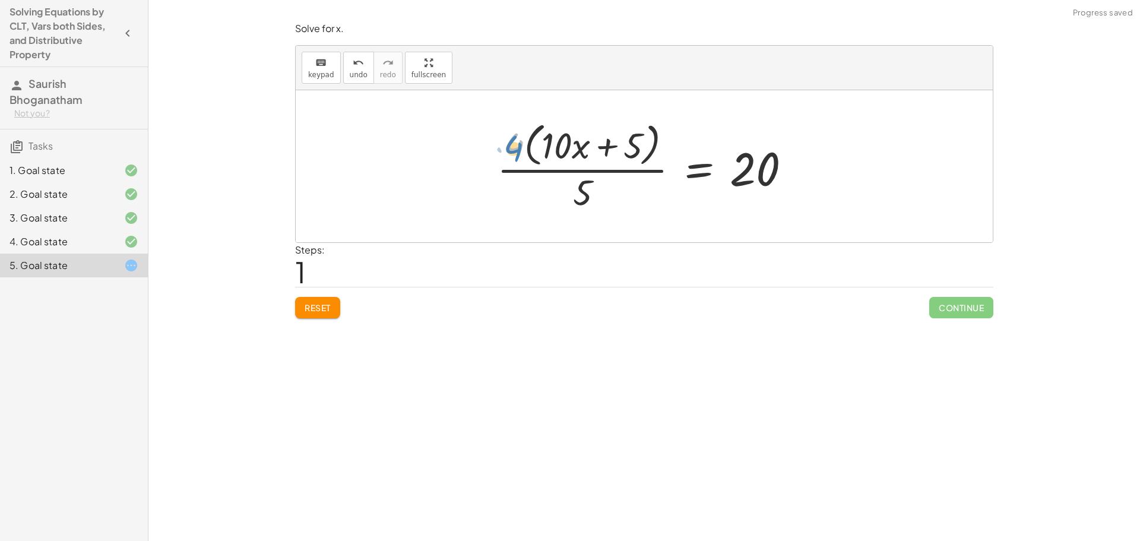
click at [516, 153] on div at bounding box center [648, 166] width 315 height 97
drag, startPoint x: 589, startPoint y: 190, endPoint x: 801, endPoint y: 173, distance: 212.6
click at [801, 173] on div at bounding box center [648, 166] width 315 height 97
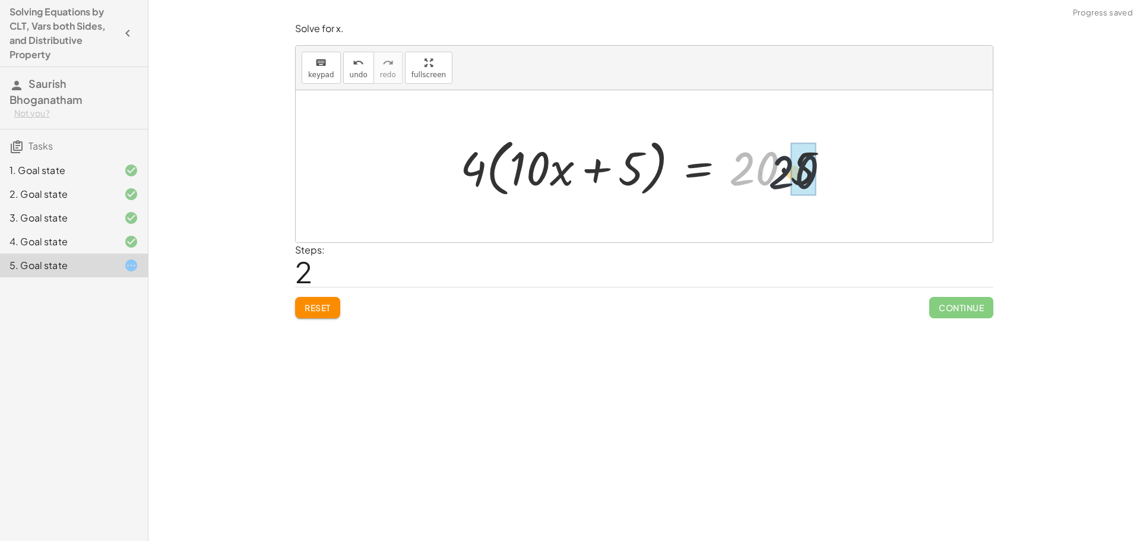
drag, startPoint x: 739, startPoint y: 172, endPoint x: 784, endPoint y: 175, distance: 45.9
click at [784, 175] on div at bounding box center [648, 166] width 388 height 68
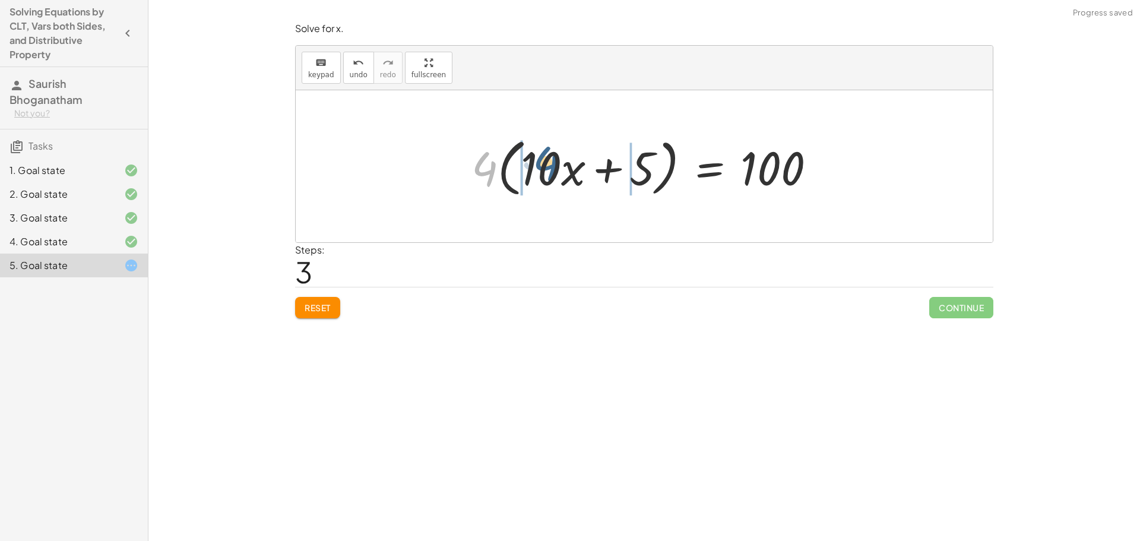
drag, startPoint x: 487, startPoint y: 176, endPoint x: 549, endPoint y: 171, distance: 62.0
click at [549, 171] on div at bounding box center [649, 166] width 366 height 68
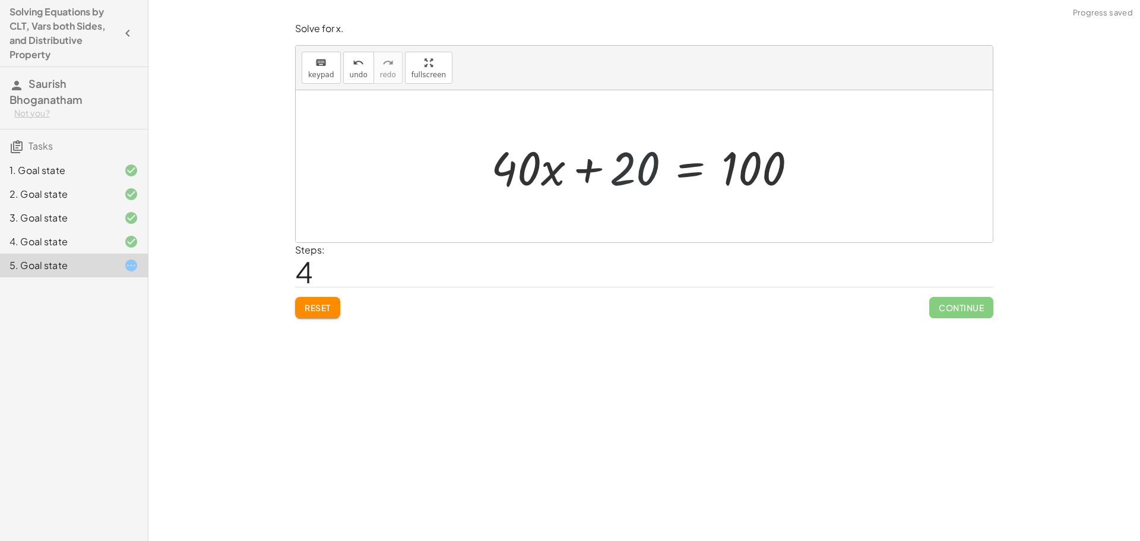
click at [615, 176] on div at bounding box center [648, 166] width 327 height 61
drag, startPoint x: 628, startPoint y: 177, endPoint x: 778, endPoint y: 204, distance: 153.2
click at [778, 204] on div "· · 4 · 5 · ( + · 10 · x + 5 ) = 20 · 4 · ( + · 10 · x + 5 ) · 5 = 20 · 4 · ( +…" at bounding box center [644, 166] width 697 height 152
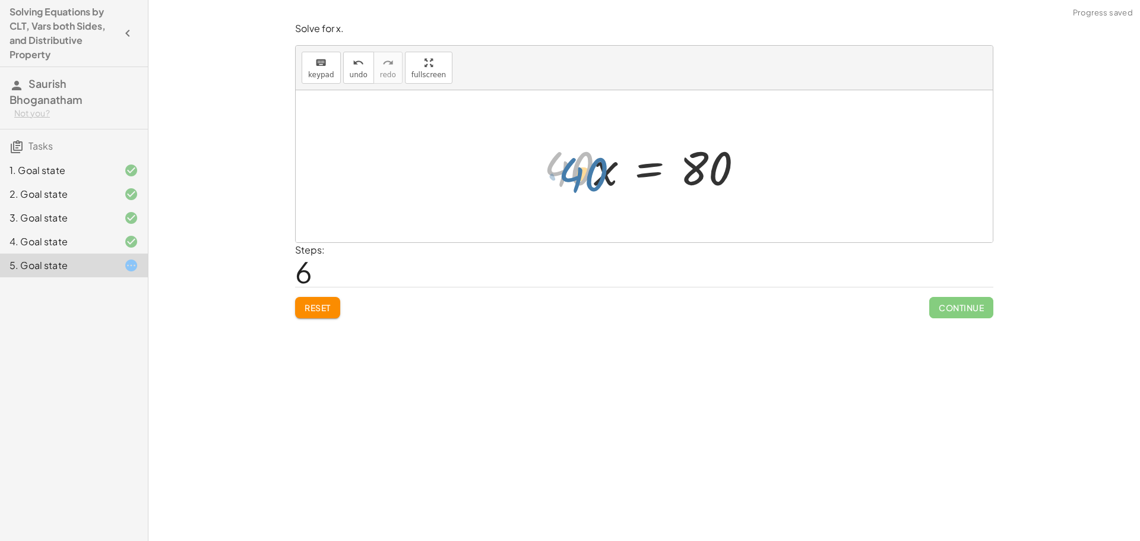
drag, startPoint x: 571, startPoint y: 183, endPoint x: 594, endPoint y: 182, distance: 22.6
click at [581, 188] on div at bounding box center [648, 166] width 221 height 61
drag, startPoint x: 575, startPoint y: 171, endPoint x: 753, endPoint y: 206, distance: 181.5
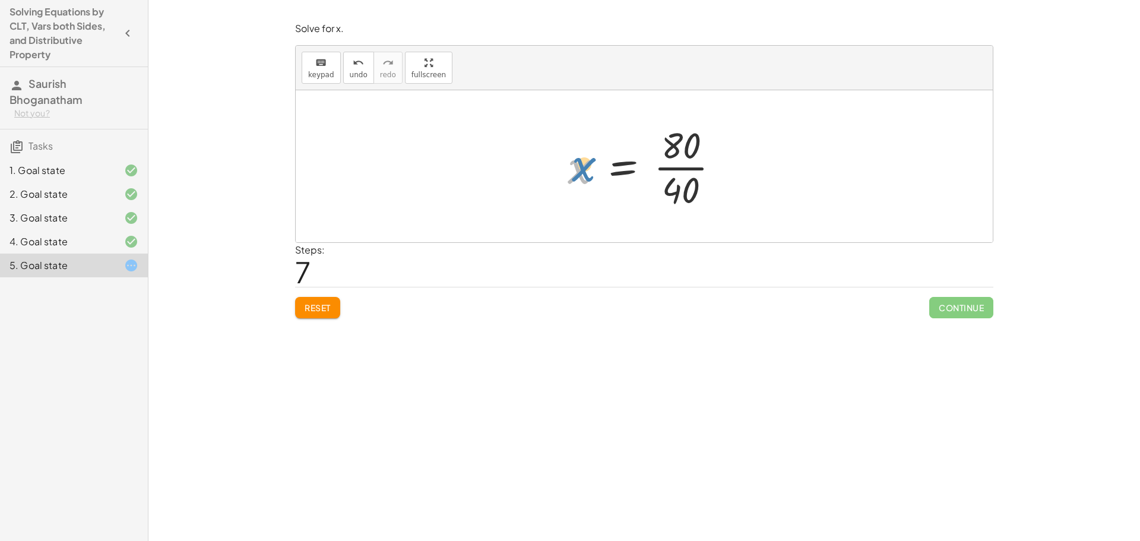
drag, startPoint x: 575, startPoint y: 174, endPoint x: 582, endPoint y: 167, distance: 10.1
click at [575, 169] on div at bounding box center [648, 166] width 173 height 91
drag, startPoint x: 680, startPoint y: 144, endPoint x: 684, endPoint y: 164, distance: 20.5
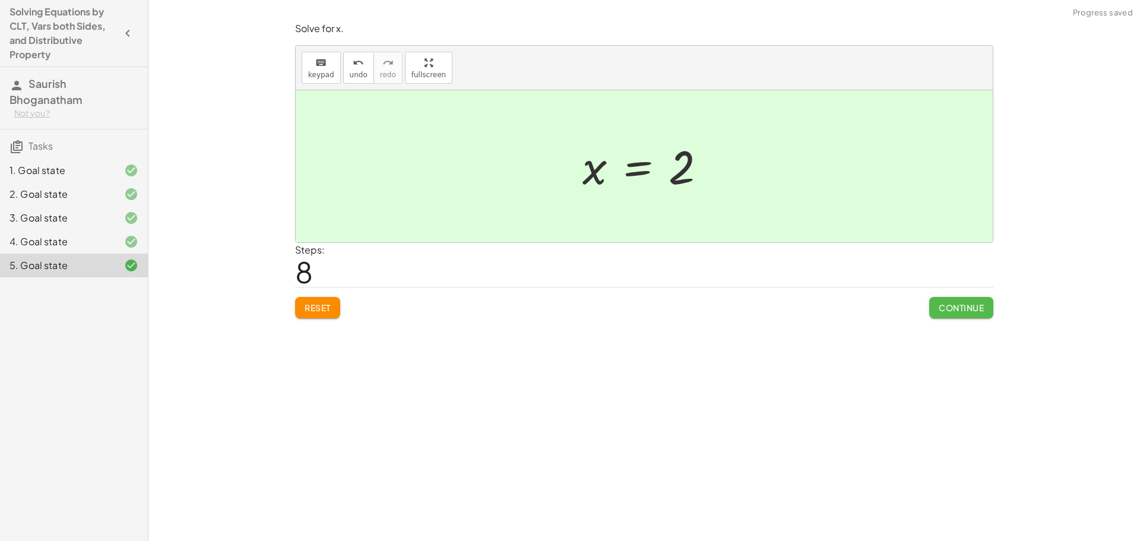
click at [945, 307] on span "Continue" at bounding box center [961, 307] width 45 height 11
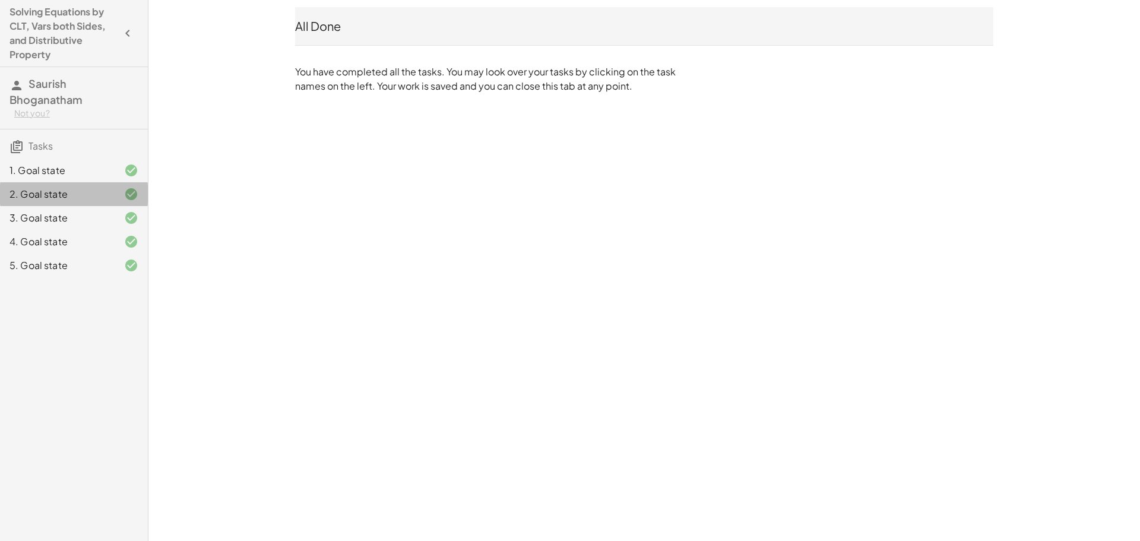
click at [48, 230] on div "2. Goal state" at bounding box center [74, 242] width 148 height 24
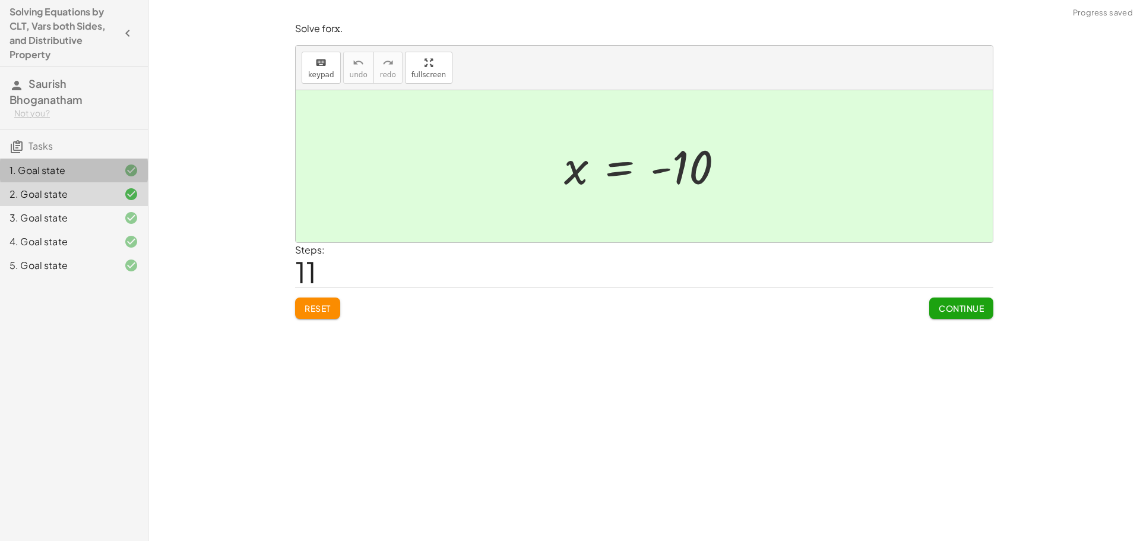
click at [34, 206] on div "1. Goal state" at bounding box center [74, 218] width 148 height 24
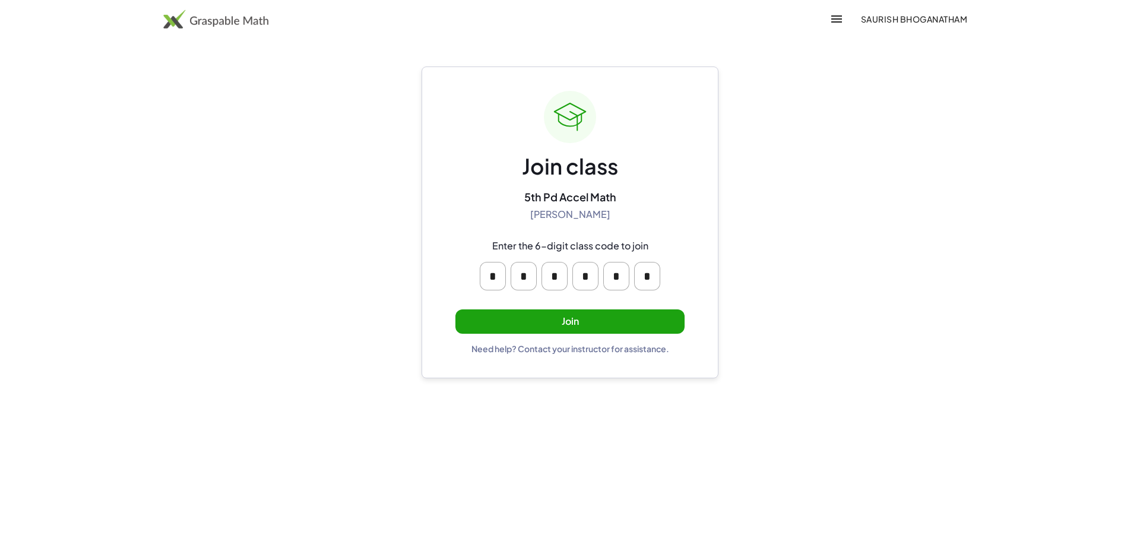
click at [530, 311] on button "Join" at bounding box center [569, 321] width 229 height 24
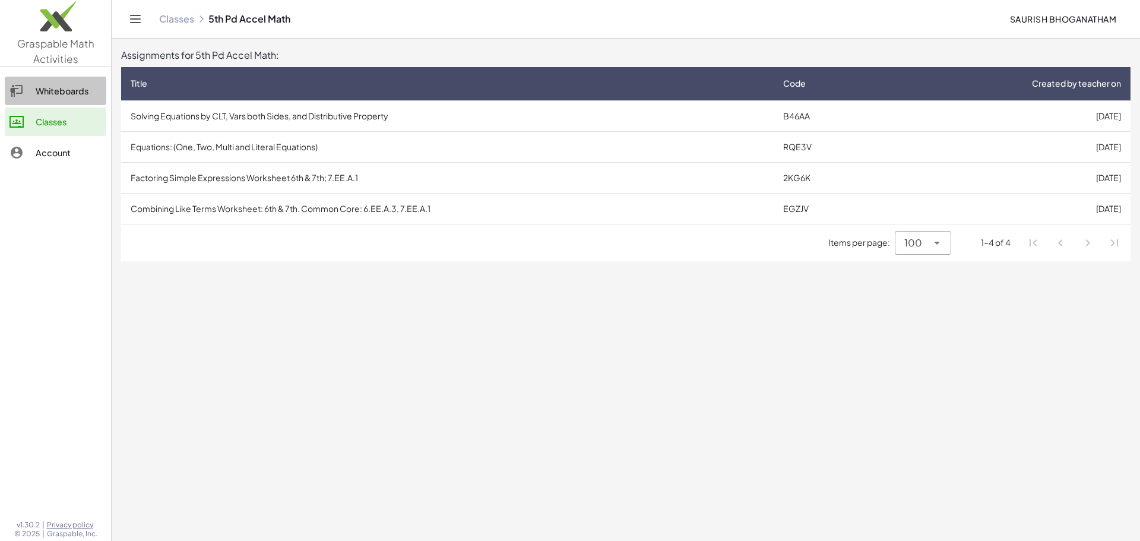
click at [82, 95] on div "Whiteboards" at bounding box center [69, 91] width 66 height 14
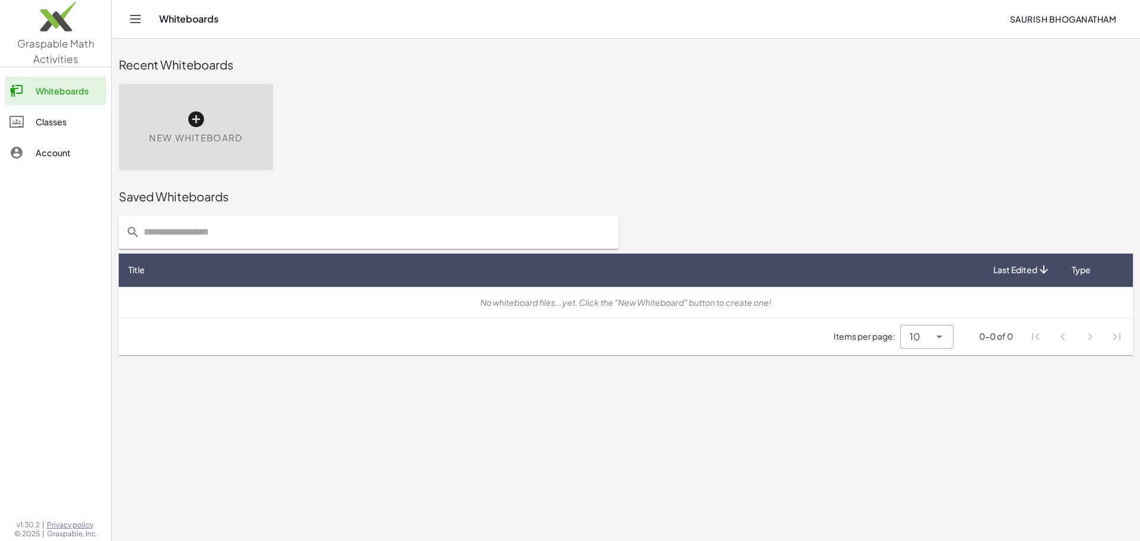
click at [44, 118] on div "Classes" at bounding box center [69, 122] width 66 height 14
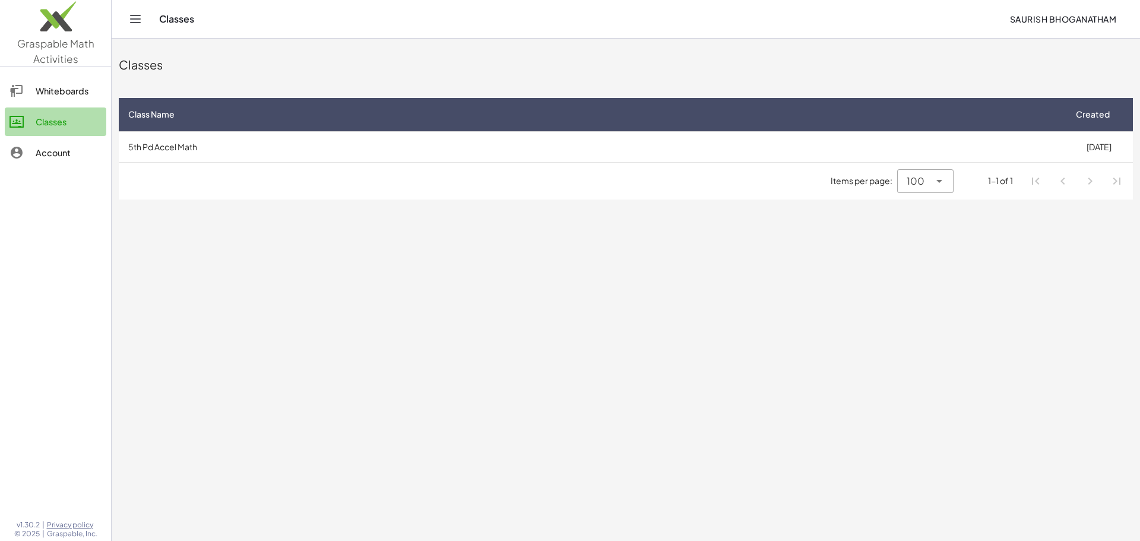
click at [61, 126] on div "Classes" at bounding box center [69, 122] width 66 height 14
click at [74, 82] on link "Whiteboards" at bounding box center [56, 91] width 102 height 29
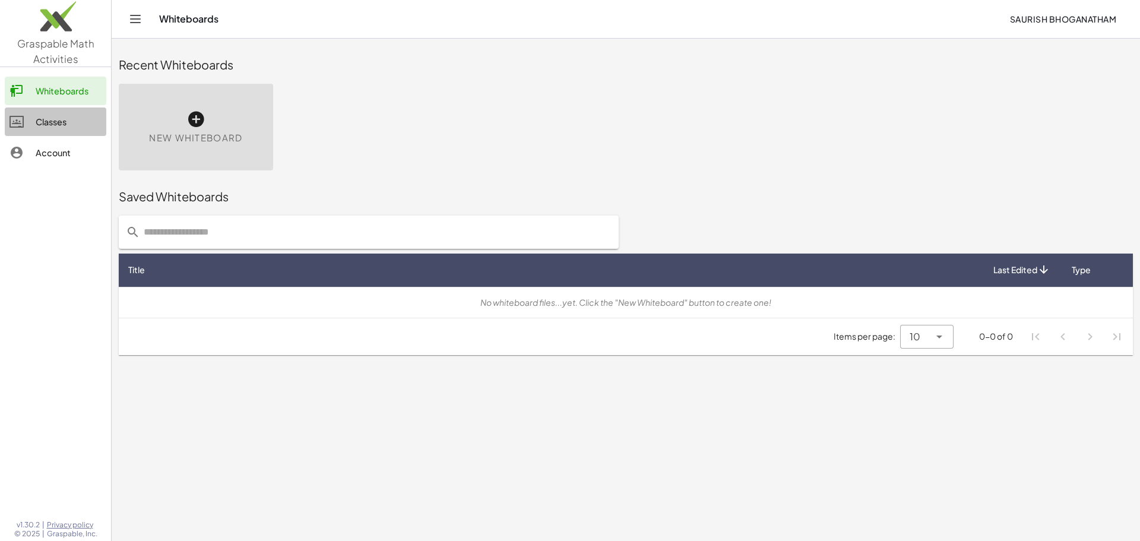
click at [53, 135] on link "Classes" at bounding box center [56, 121] width 102 height 29
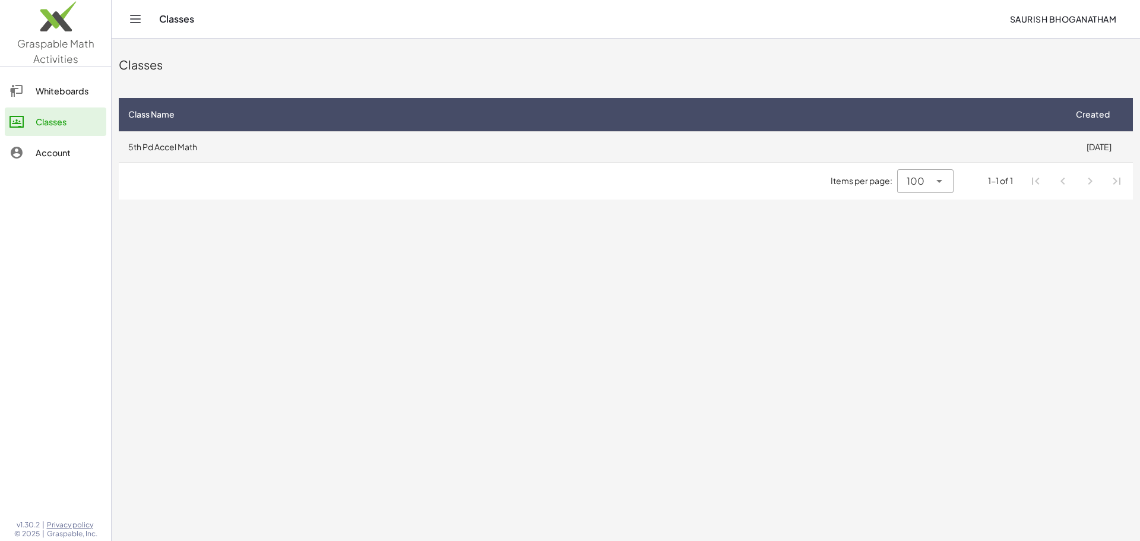
click at [983, 158] on td "5th Pd Accel Math" at bounding box center [592, 146] width 946 height 31
